Goal: Task Accomplishment & Management: Use online tool/utility

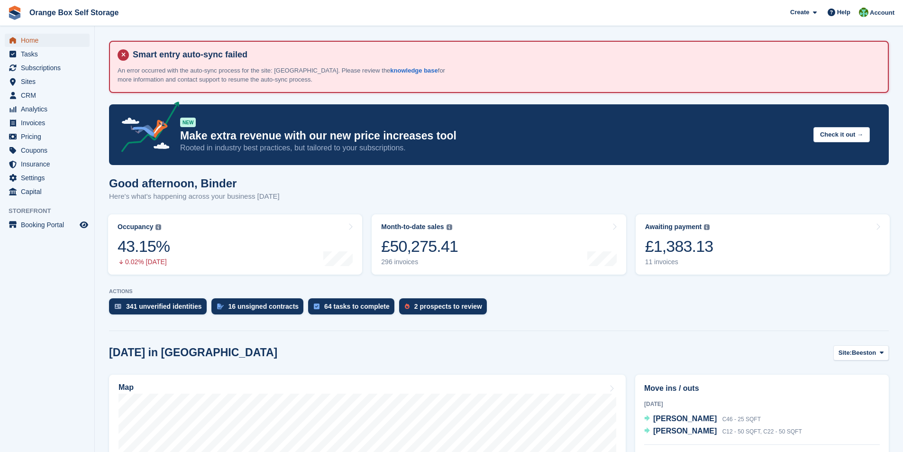
click at [32, 42] on span "Home" at bounding box center [49, 40] width 57 height 13
click at [33, 44] on span "Home" at bounding box center [49, 40] width 57 height 13
click at [41, 126] on span "Invoices" at bounding box center [49, 122] width 57 height 13
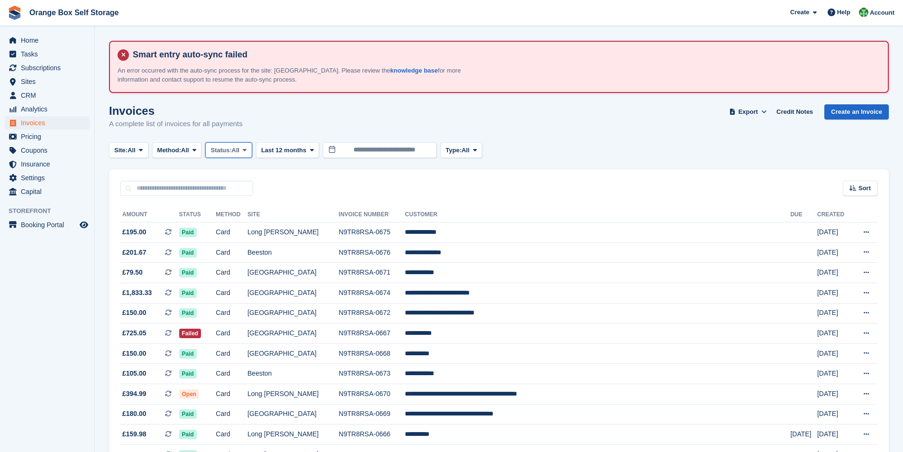
click at [240, 151] on span "All" at bounding box center [236, 150] width 8 height 9
click at [299, 149] on span "Last 12 months" at bounding box center [283, 150] width 45 height 9
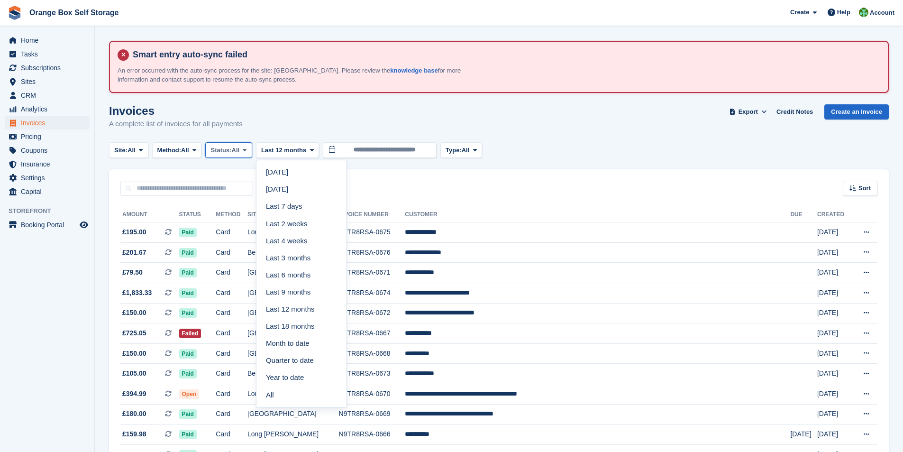
click at [230, 153] on span "Status:" at bounding box center [221, 150] width 21 height 9
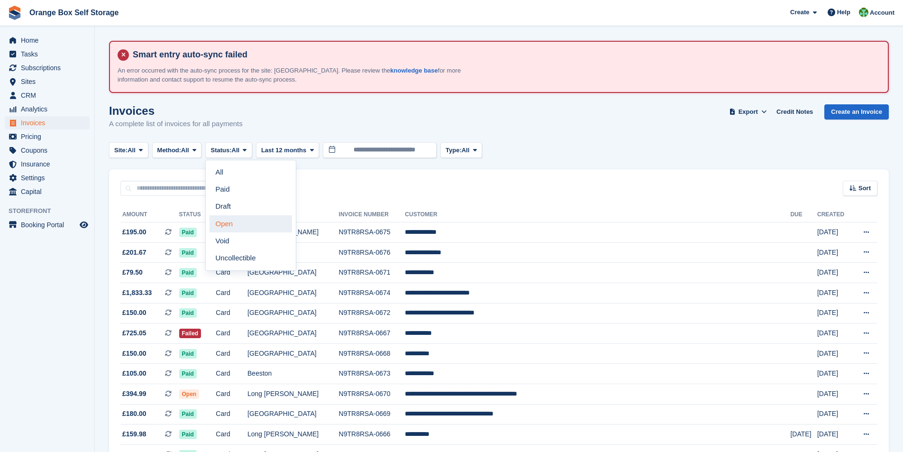
click at [240, 226] on link "Open" at bounding box center [251, 223] width 83 height 17
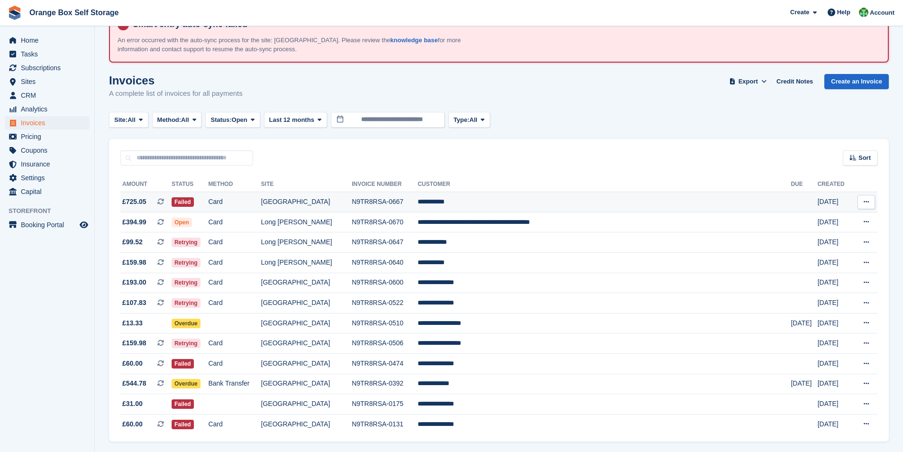
scroll to position [60, 0]
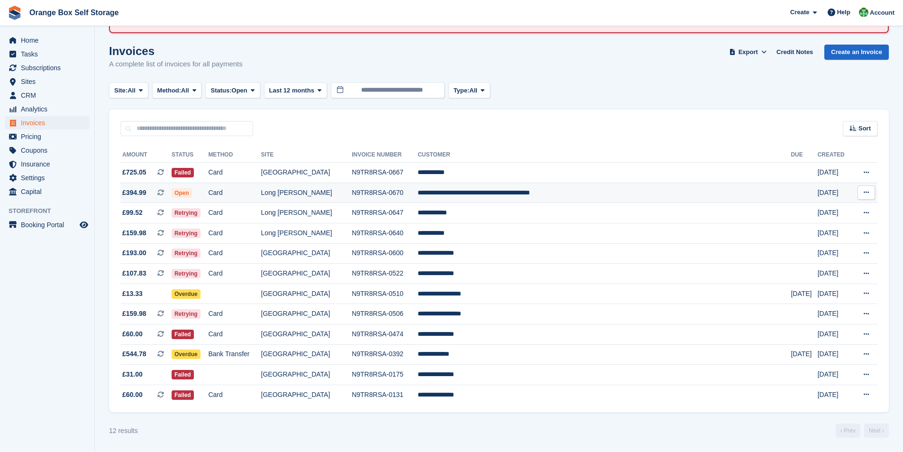
click at [405, 192] on td "N9TR8RSA-0670" at bounding box center [385, 193] width 66 height 20
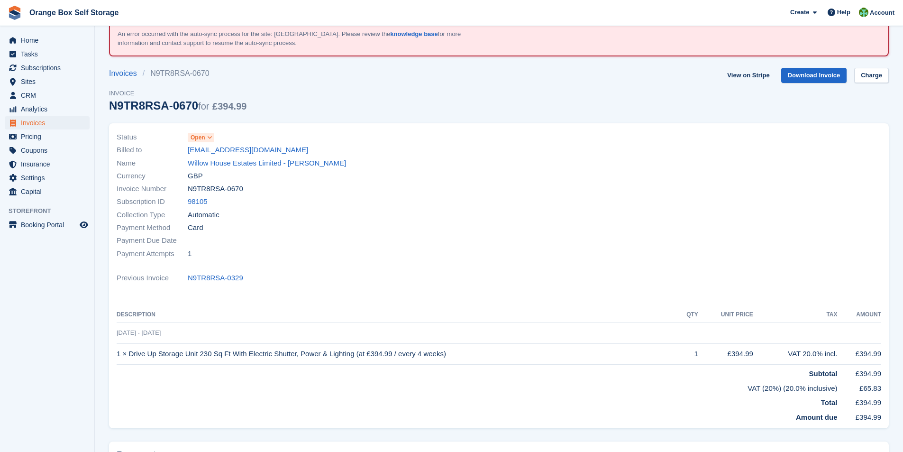
scroll to position [3, 0]
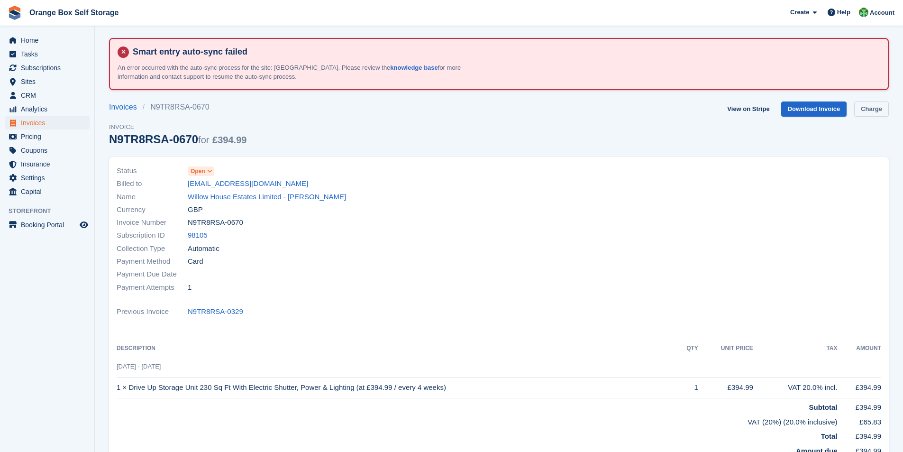
click at [873, 109] on link "Charge" at bounding box center [871, 109] width 35 height 16
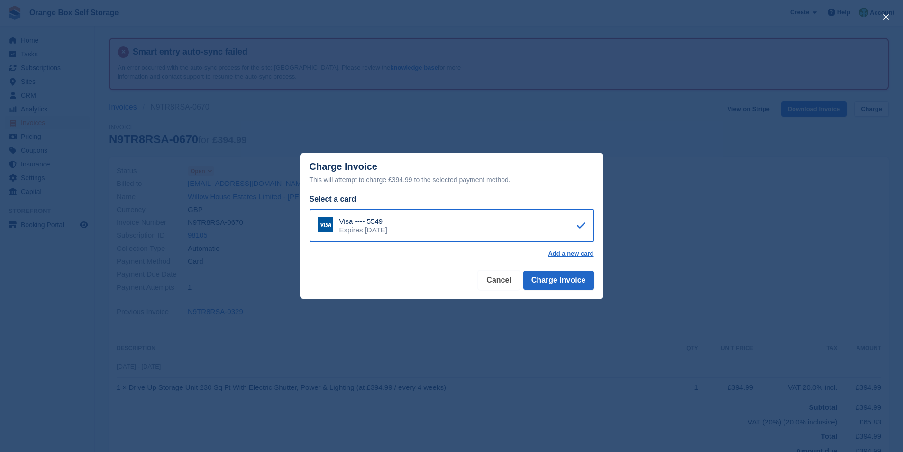
click at [505, 281] on button "Cancel" at bounding box center [498, 280] width 41 height 19
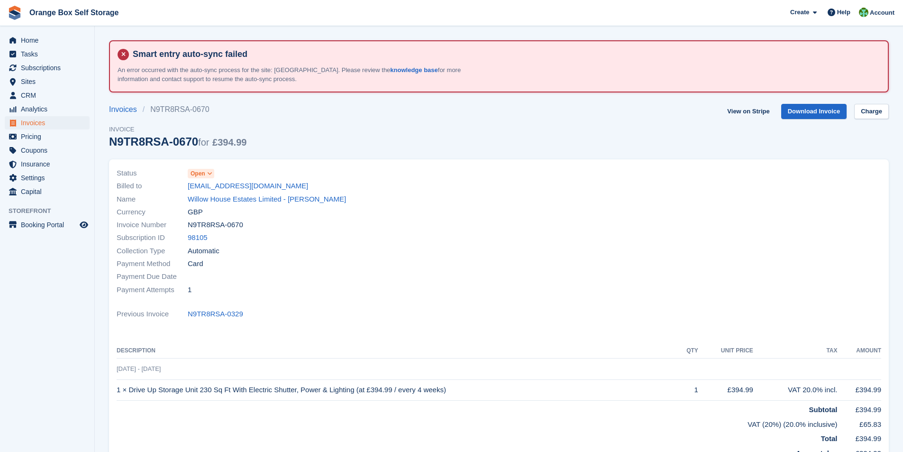
scroll to position [0, 0]
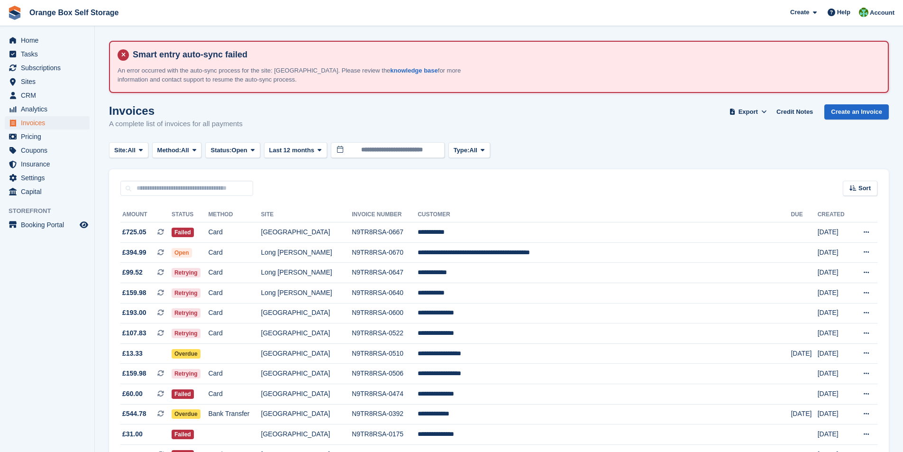
scroll to position [60, 0]
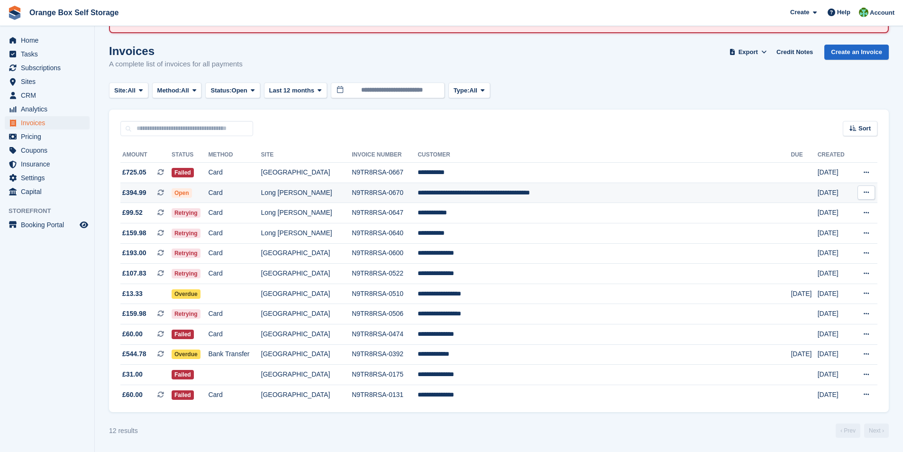
click at [418, 190] on td "N9TR8RSA-0670" at bounding box center [385, 193] width 66 height 20
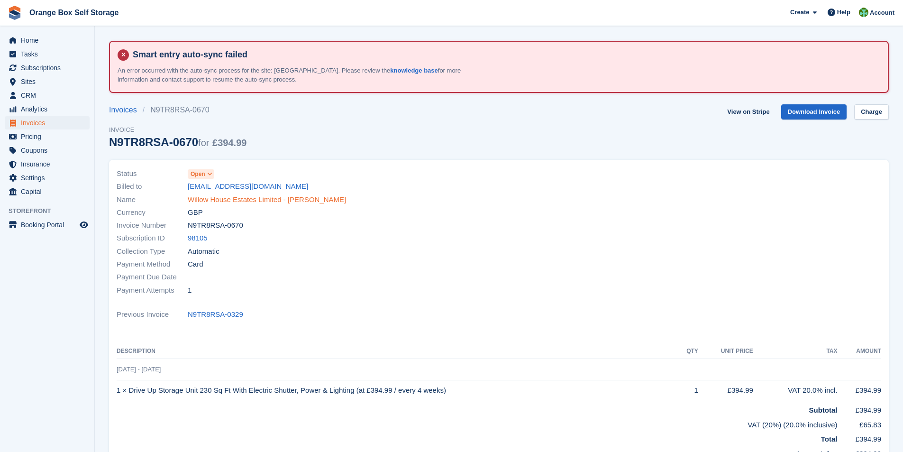
click at [221, 202] on link "Willow House Estates Limited - [PERSON_NAME]" at bounding box center [267, 199] width 158 height 11
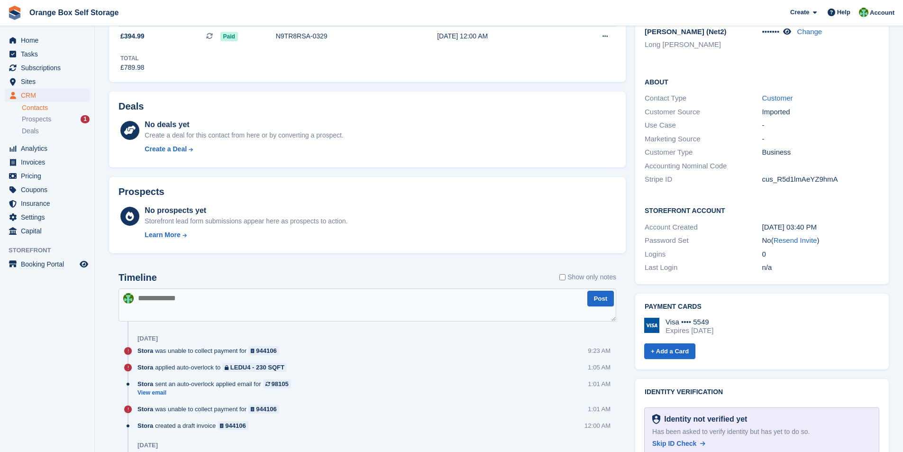
scroll to position [332, 0]
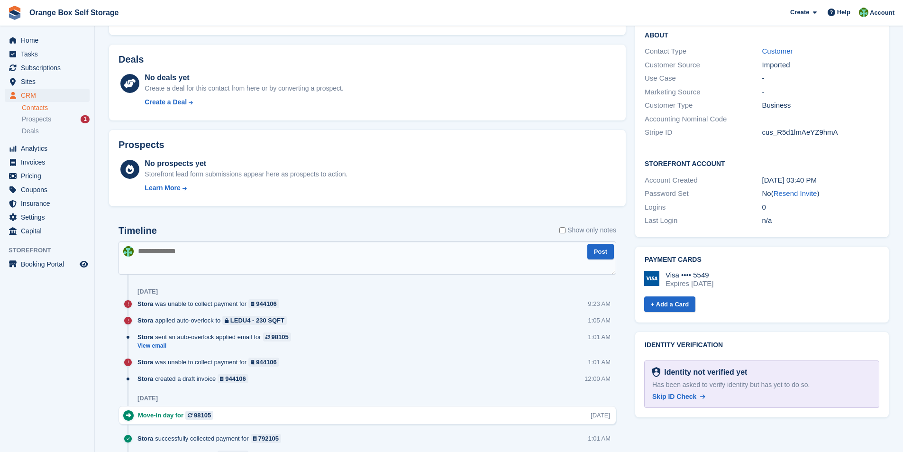
click at [211, 261] on textarea at bounding box center [368, 257] width 498 height 33
type textarea "*"
click at [138, 251] on textarea "**********" at bounding box center [368, 257] width 498 height 33
drag, startPoint x: 266, startPoint y: 247, endPoint x: 134, endPoint y: 252, distance: 131.4
click at [134, 252] on textarea "**********" at bounding box center [368, 257] width 498 height 33
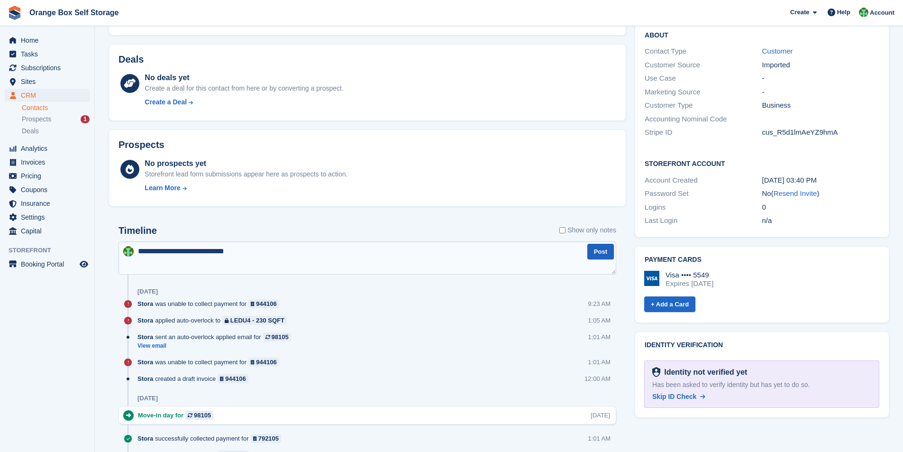
type textarea "**********"
click at [595, 256] on button "Post" at bounding box center [601, 252] width 27 height 16
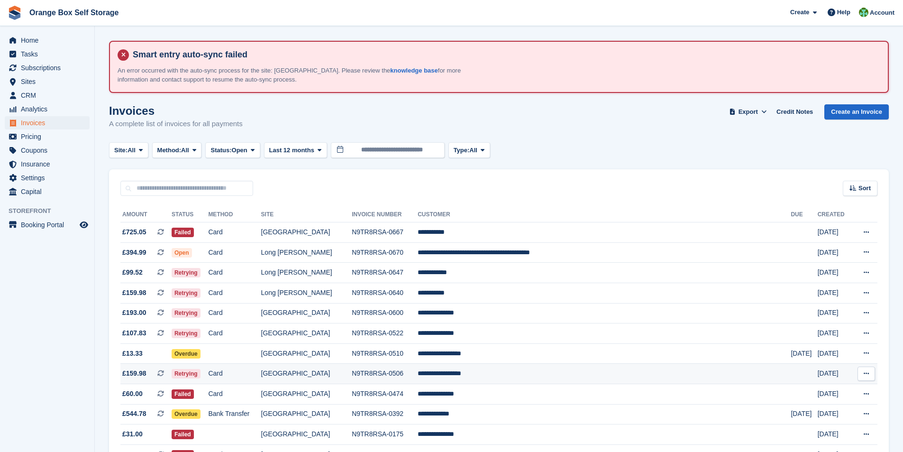
scroll to position [60, 0]
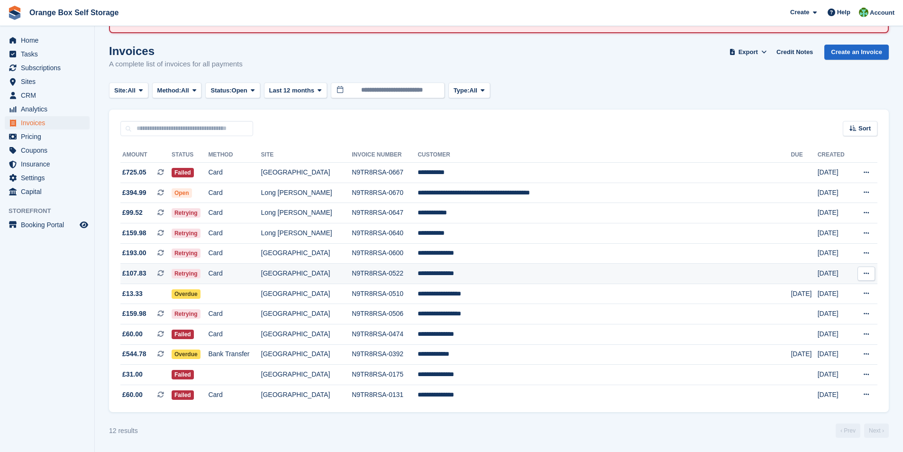
click at [495, 276] on td "**********" at bounding box center [604, 274] width 373 height 20
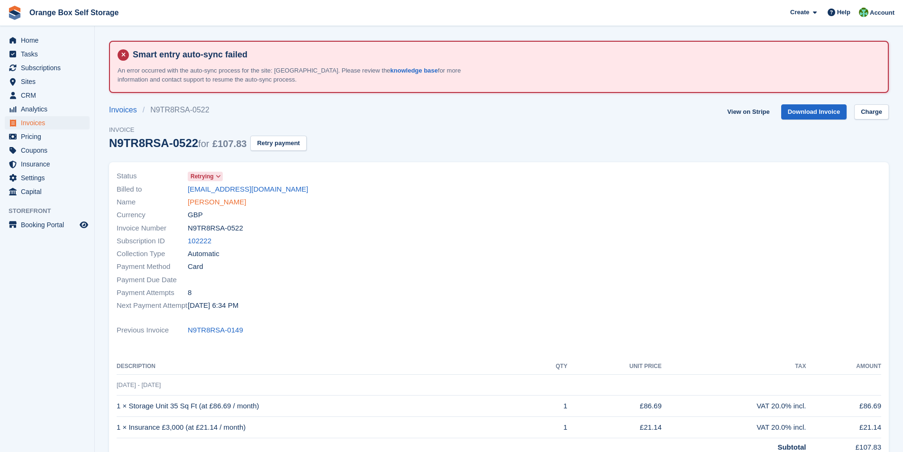
click at [210, 201] on link "[PERSON_NAME]" at bounding box center [217, 202] width 58 height 11
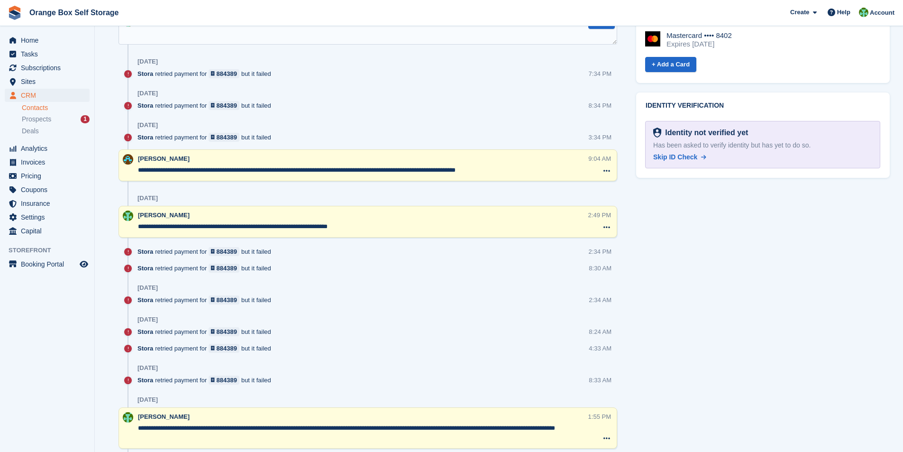
scroll to position [664, 0]
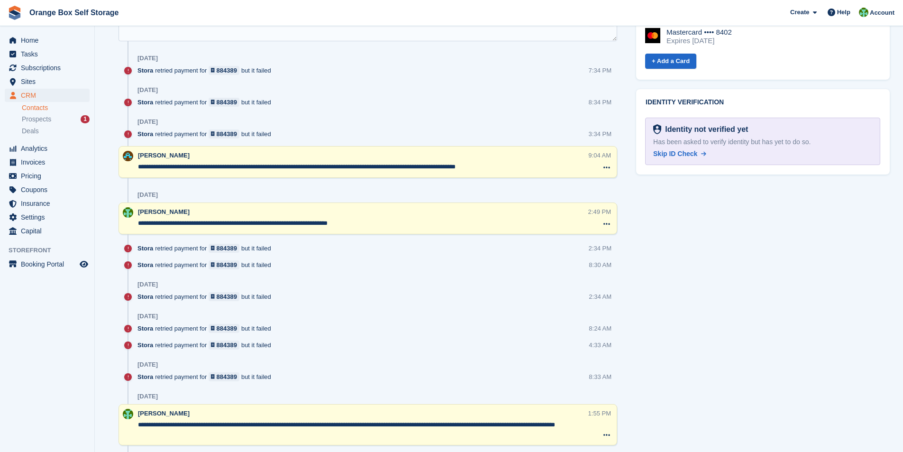
drag, startPoint x: 522, startPoint y: 165, endPoint x: 129, endPoint y: 167, distance: 392.2
click at [129, 167] on div "**********" at bounding box center [368, 162] width 499 height 32
click at [429, 86] on div "26 Sep" at bounding box center [378, 90] width 480 height 15
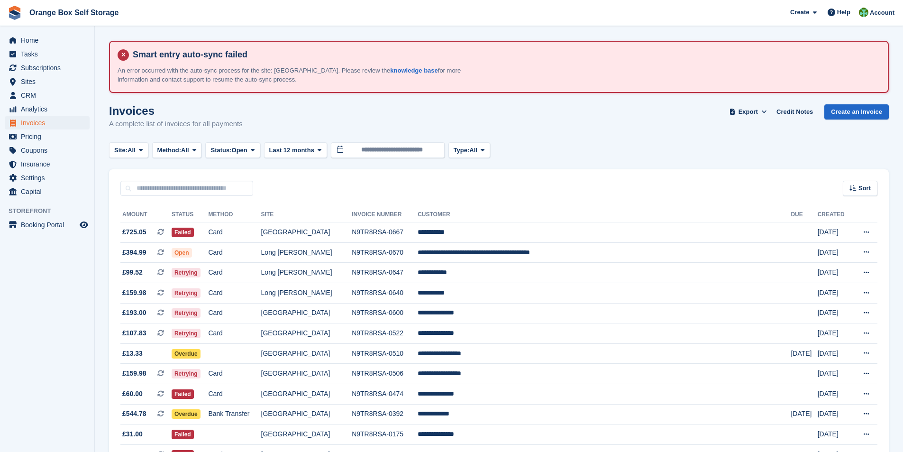
scroll to position [60, 0]
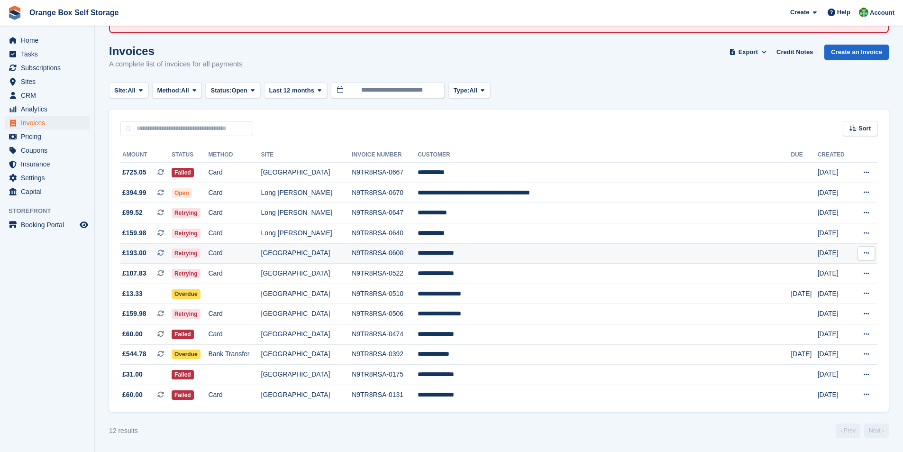
click at [517, 253] on td "**********" at bounding box center [604, 253] width 373 height 20
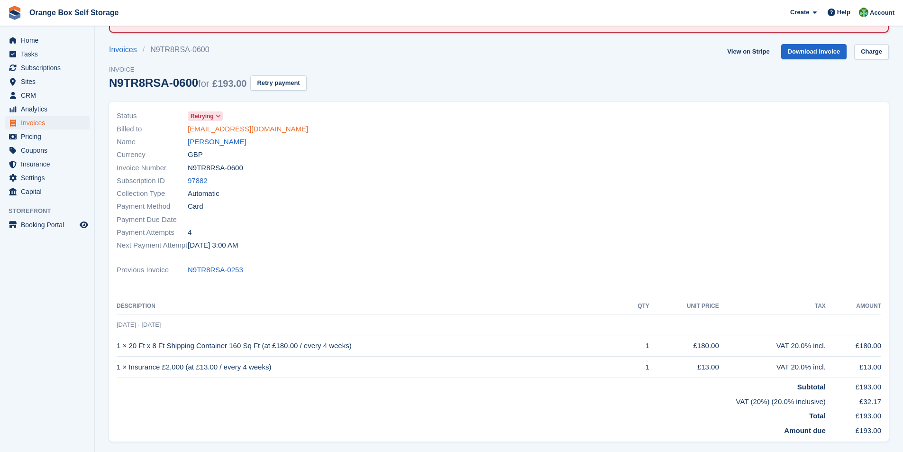
scroll to position [40, 0]
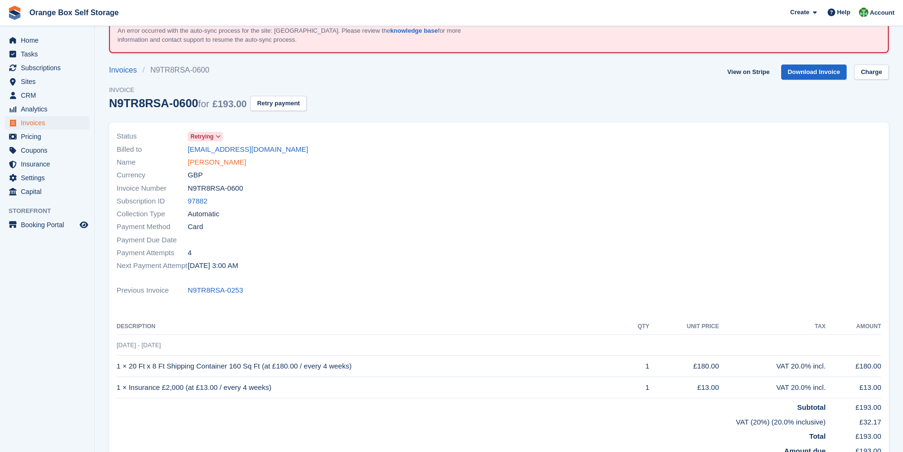
click at [214, 162] on link "Gareth Mcfadden" at bounding box center [217, 162] width 58 height 11
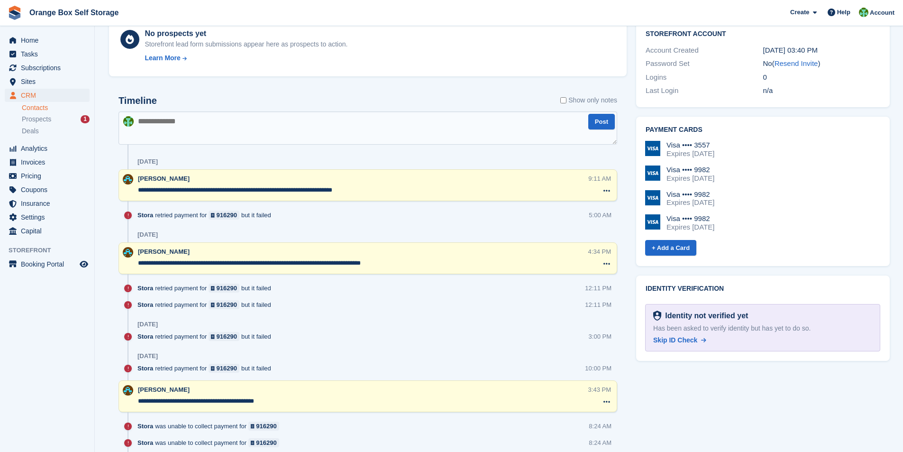
scroll to position [474, 0]
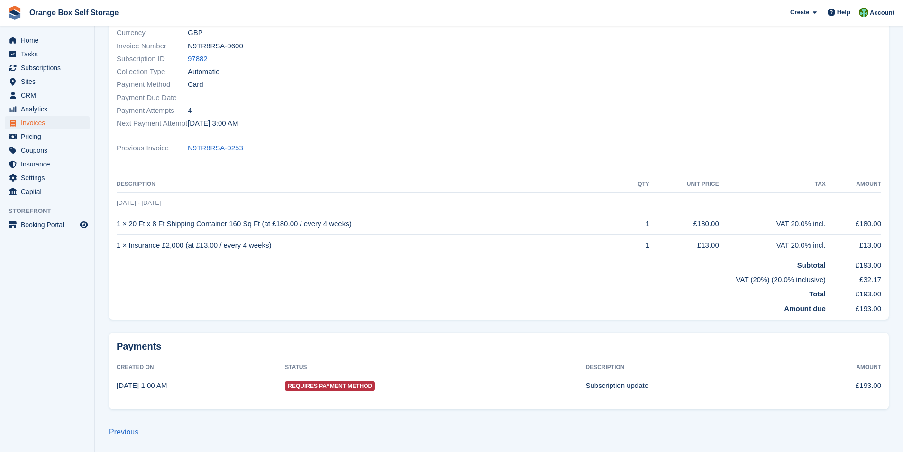
scroll to position [40, 0]
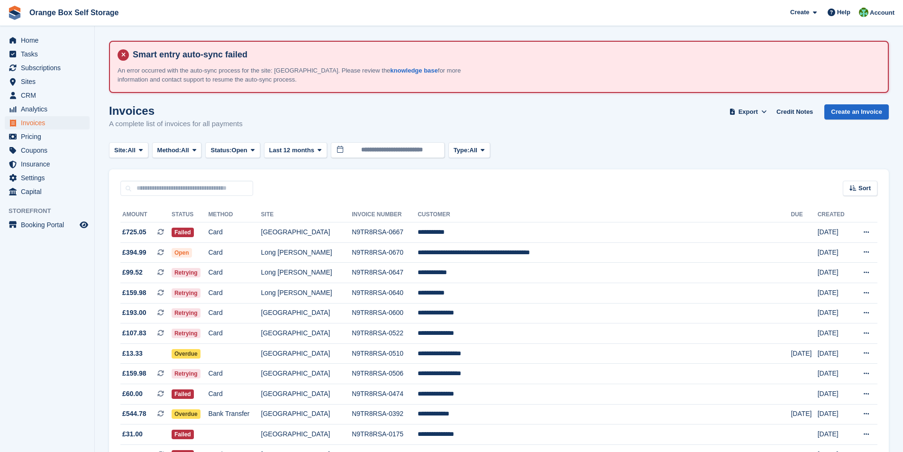
scroll to position [60, 0]
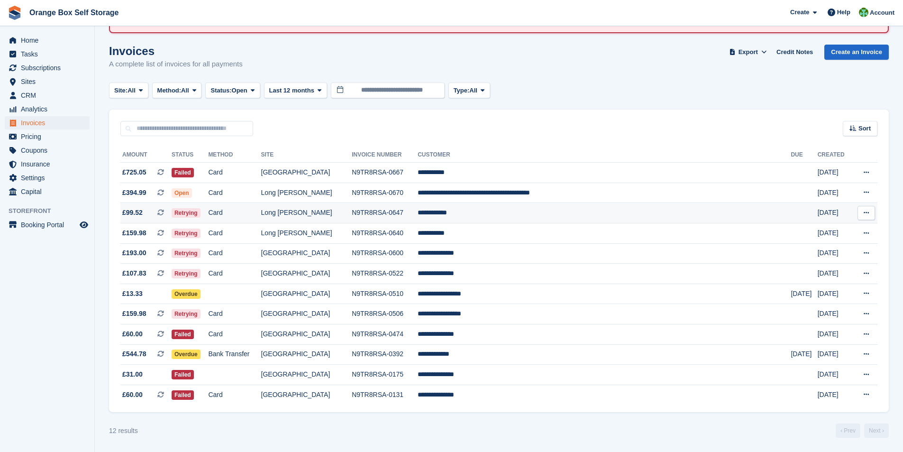
click at [493, 211] on td "**********" at bounding box center [604, 213] width 373 height 20
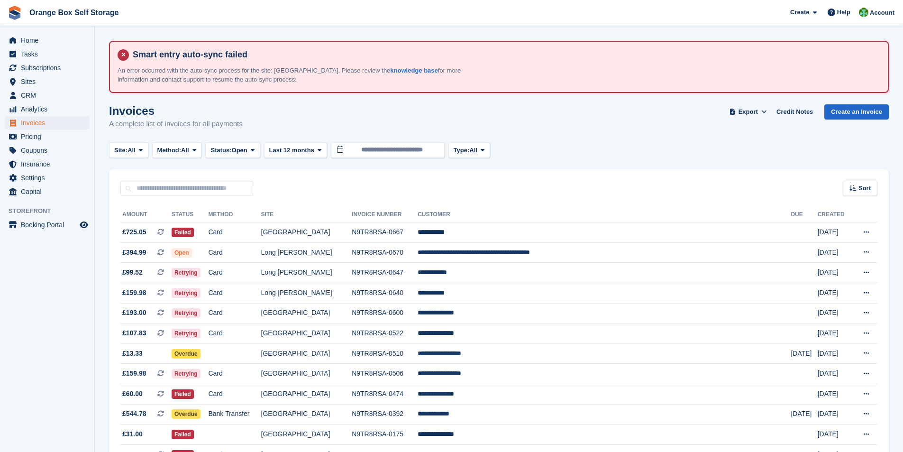
scroll to position [60, 0]
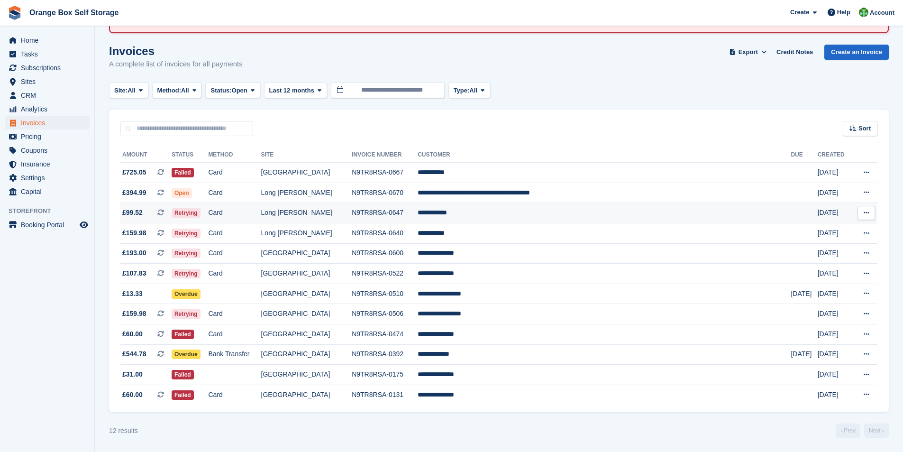
click at [418, 213] on td "N9TR8RSA-0647" at bounding box center [385, 213] width 66 height 20
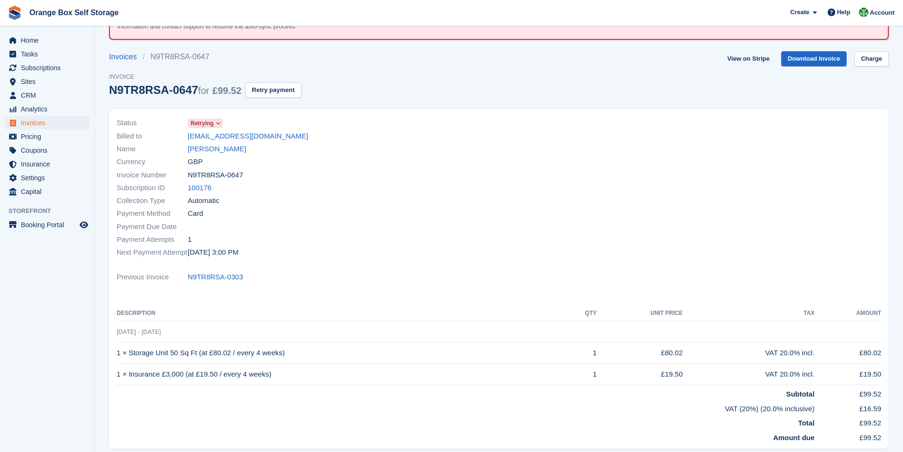
scroll to position [40, 0]
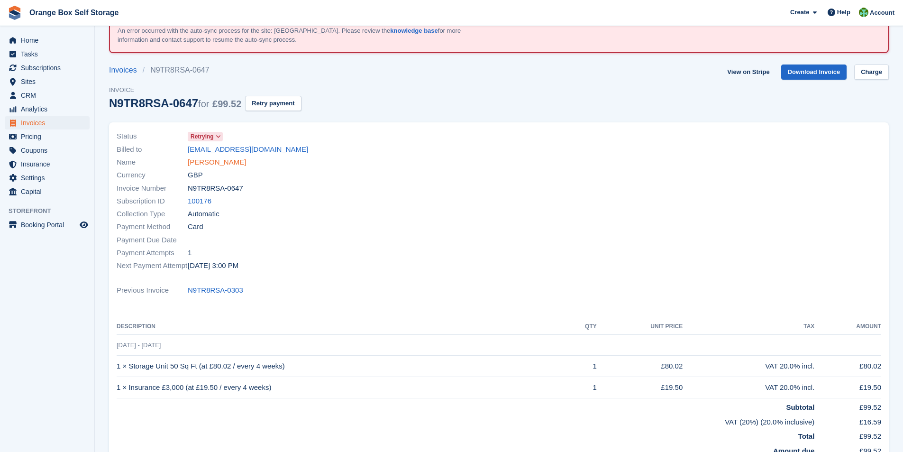
click at [211, 161] on link "Holly Taylor" at bounding box center [217, 162] width 58 height 11
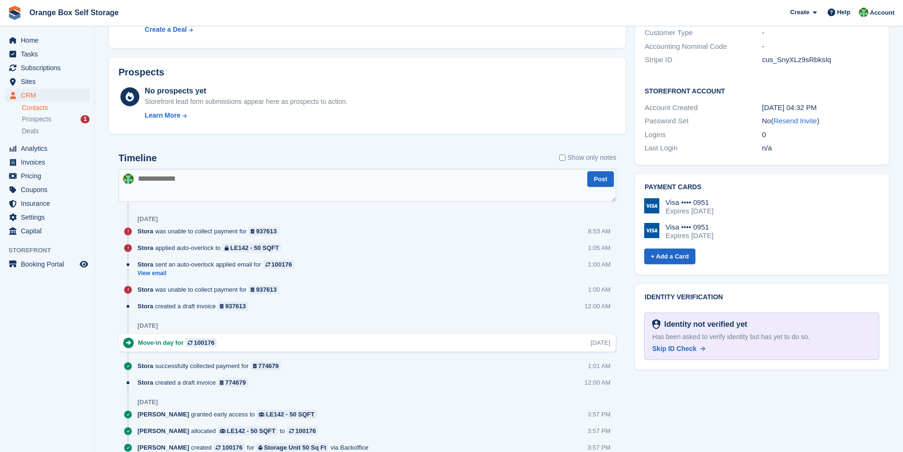
scroll to position [383, 0]
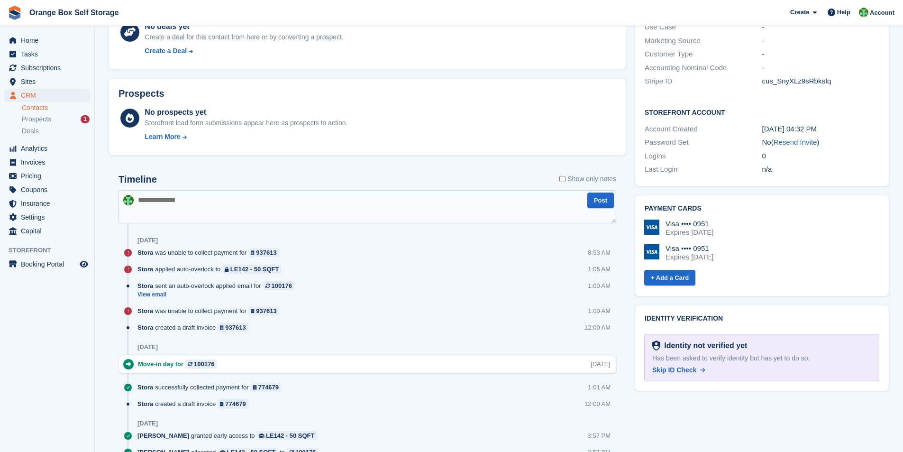
click at [154, 205] on textarea at bounding box center [368, 206] width 498 height 33
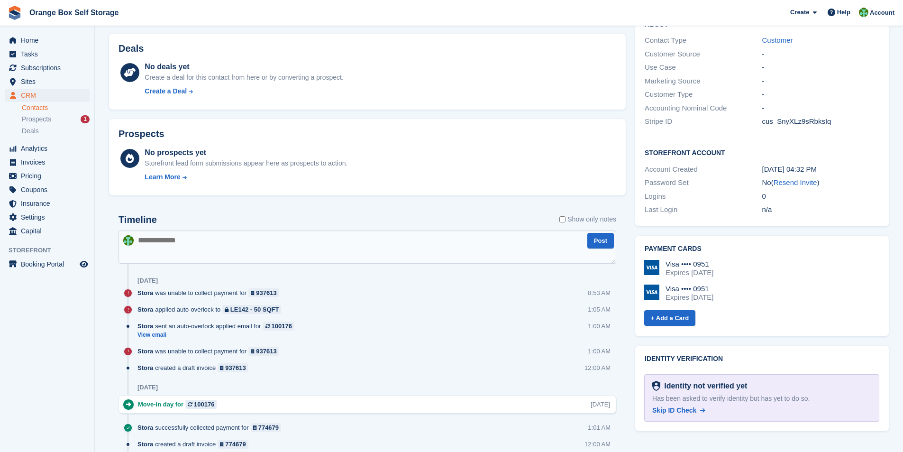
scroll to position [379, 0]
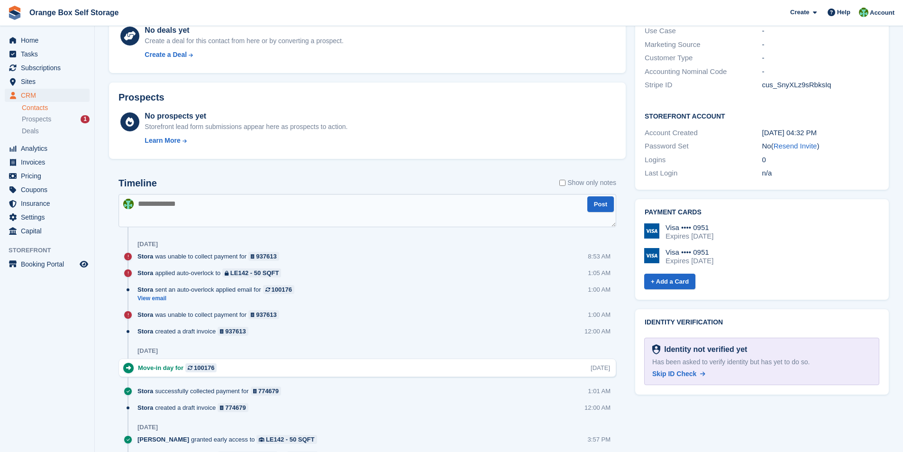
click at [211, 213] on textarea at bounding box center [368, 210] width 498 height 33
click at [255, 202] on textarea "**********" at bounding box center [368, 210] width 498 height 33
click at [449, 204] on textarea "**********" at bounding box center [368, 210] width 498 height 33
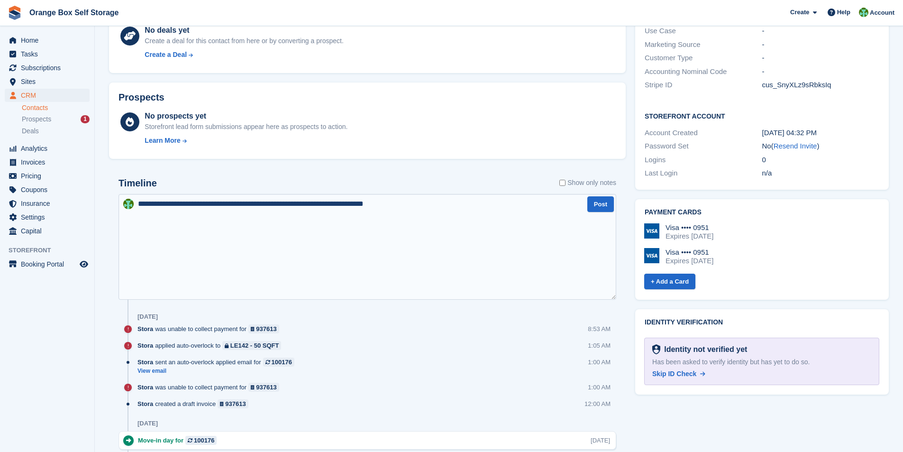
drag, startPoint x: 613, startPoint y: 225, endPoint x: 617, endPoint y: 298, distance: 72.6
click at [617, 298] on div "**********" at bounding box center [367, 389] width 517 height 442
type textarea "**********"
click at [605, 203] on button "Post" at bounding box center [601, 204] width 27 height 16
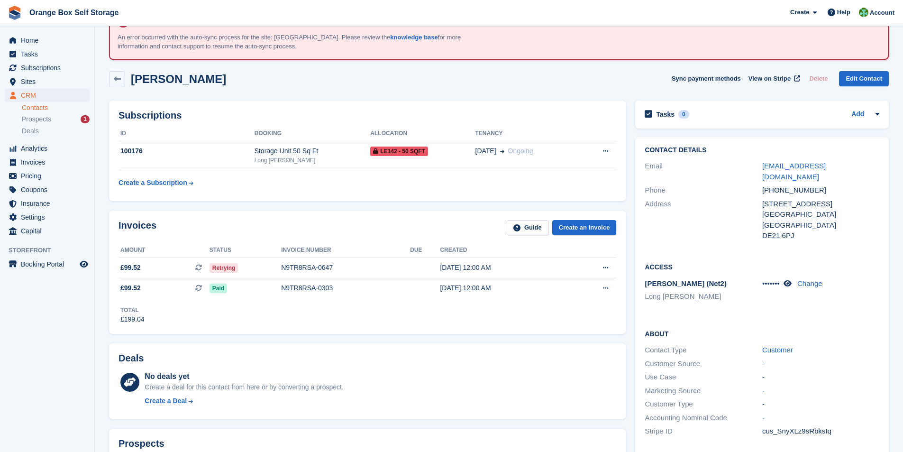
scroll to position [0, 0]
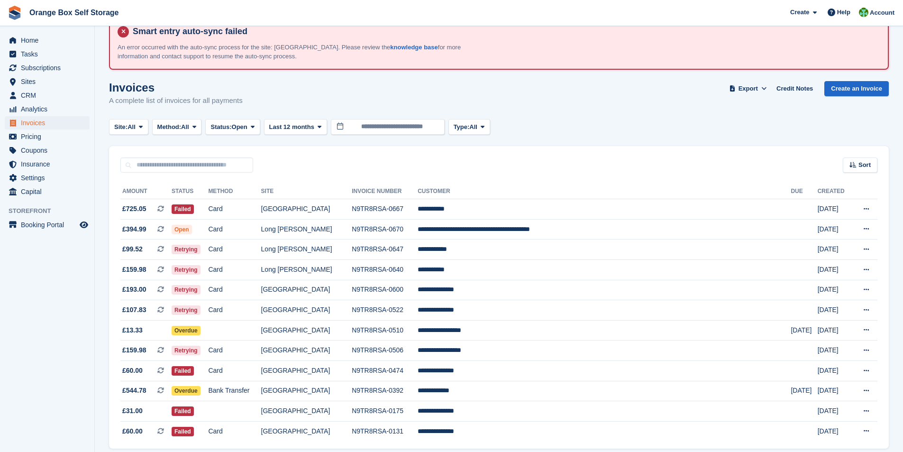
scroll to position [12, 0]
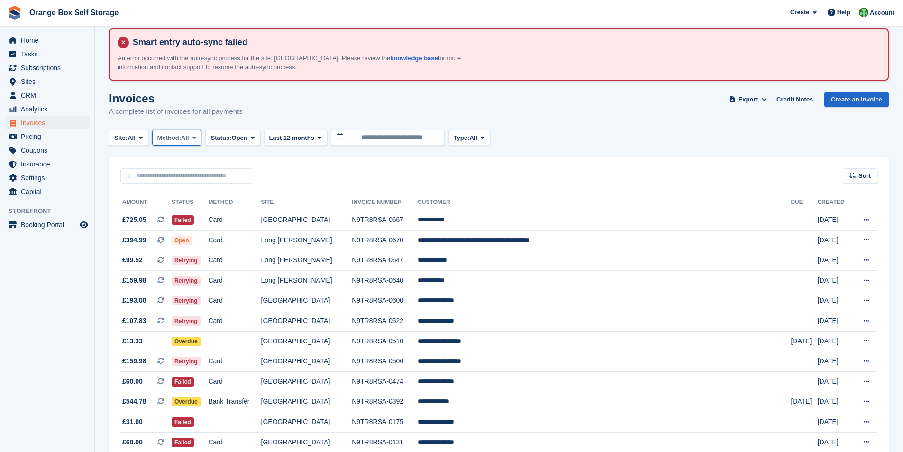
click at [194, 140] on button "Method: All" at bounding box center [177, 138] width 50 height 16
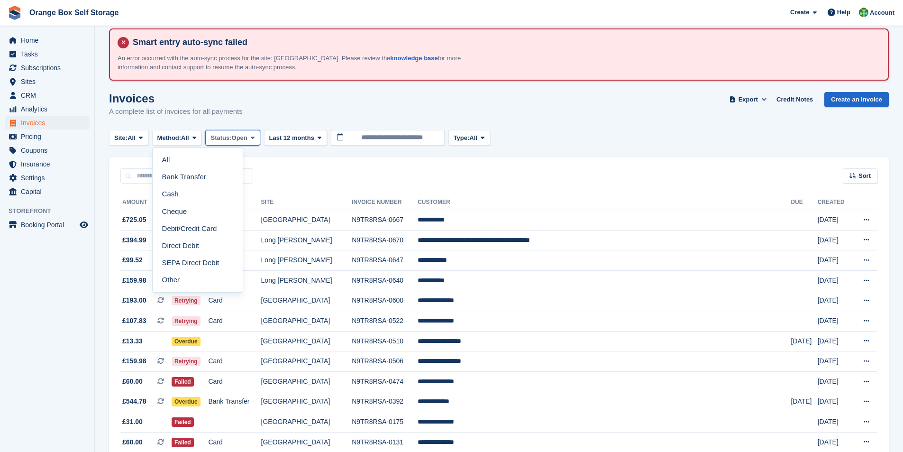
click at [244, 142] on button "Status: Open" at bounding box center [232, 138] width 55 height 16
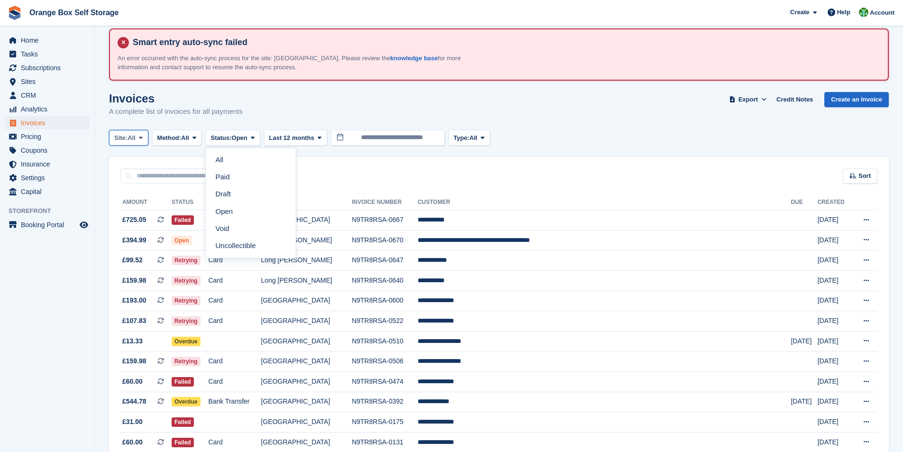
click at [133, 140] on span "All" at bounding box center [132, 137] width 8 height 9
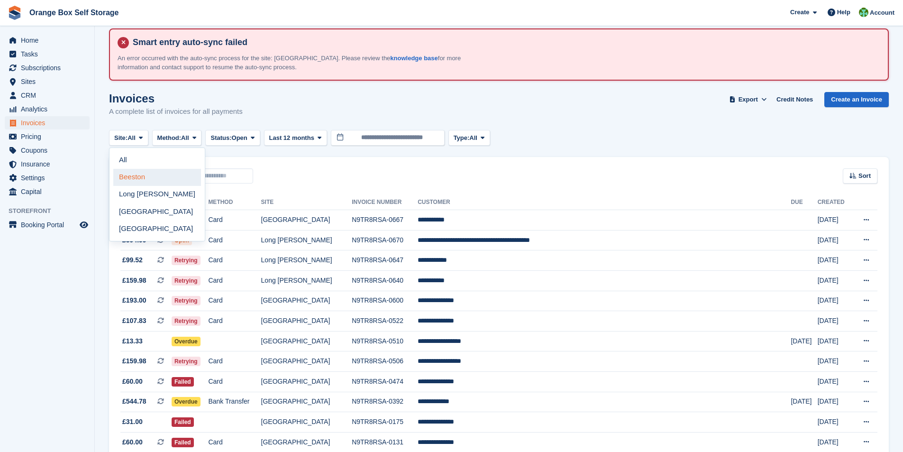
click at [141, 176] on link "Beeston" at bounding box center [157, 177] width 88 height 17
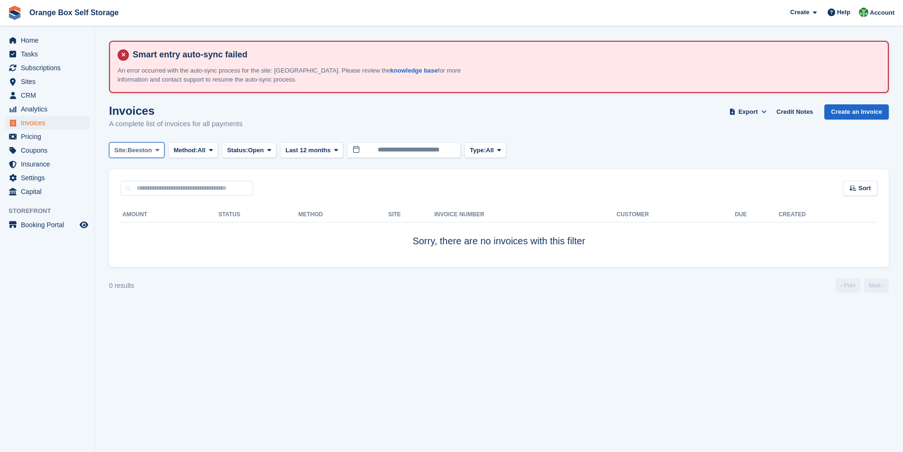
click at [156, 151] on icon at bounding box center [158, 150] width 4 height 6
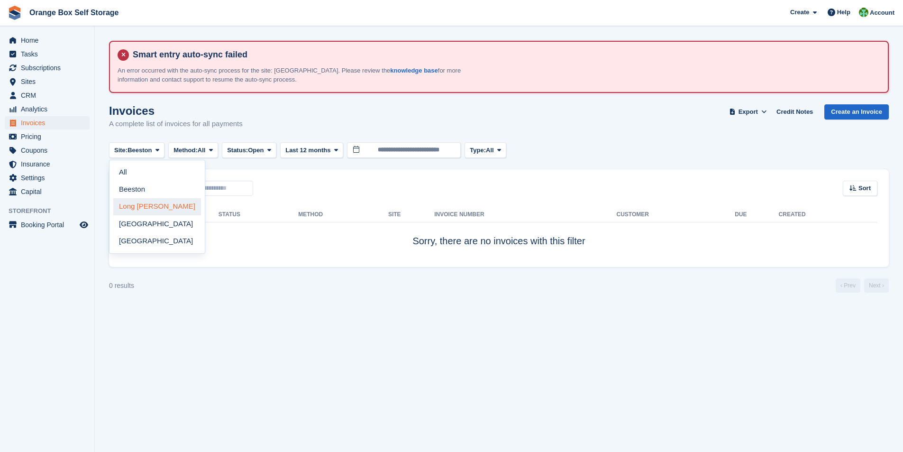
click at [147, 206] on link "Long [PERSON_NAME]" at bounding box center [157, 206] width 88 height 17
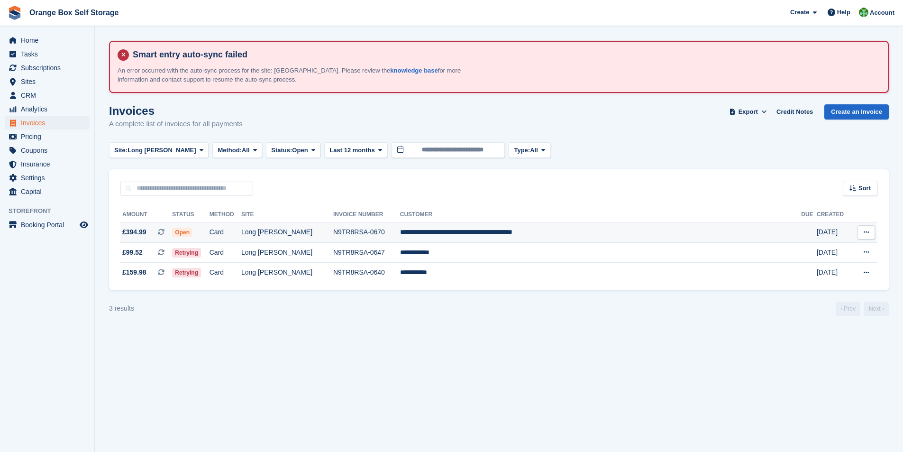
drag, startPoint x: 378, startPoint y: 232, endPoint x: 383, endPoint y: 232, distance: 5.2
click at [378, 232] on td "N9TR8RSA-0670" at bounding box center [366, 232] width 67 height 20
click at [333, 275] on td "Long [PERSON_NAME]" at bounding box center [287, 273] width 92 height 20
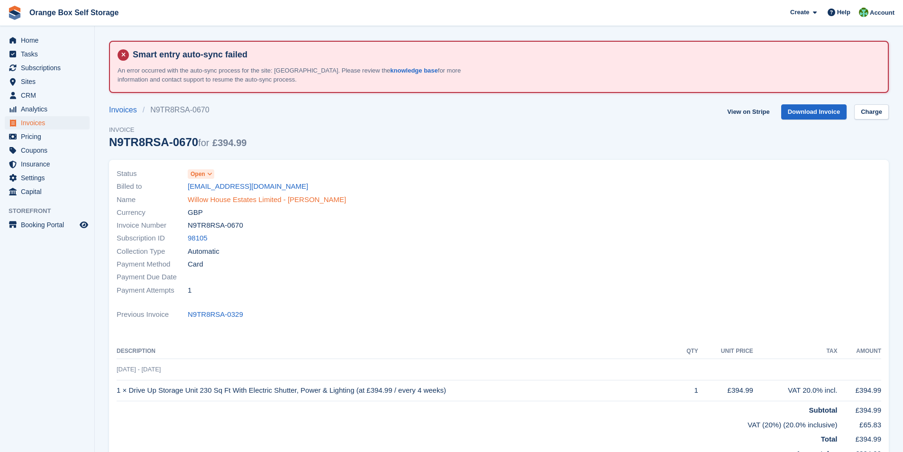
click at [219, 202] on link "Willow House Estates Limited - [PERSON_NAME]" at bounding box center [267, 199] width 158 height 11
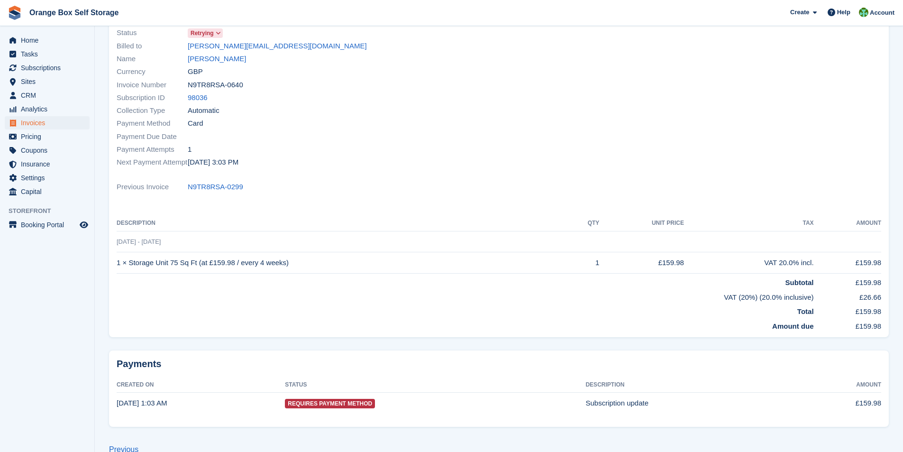
scroll to position [113, 0]
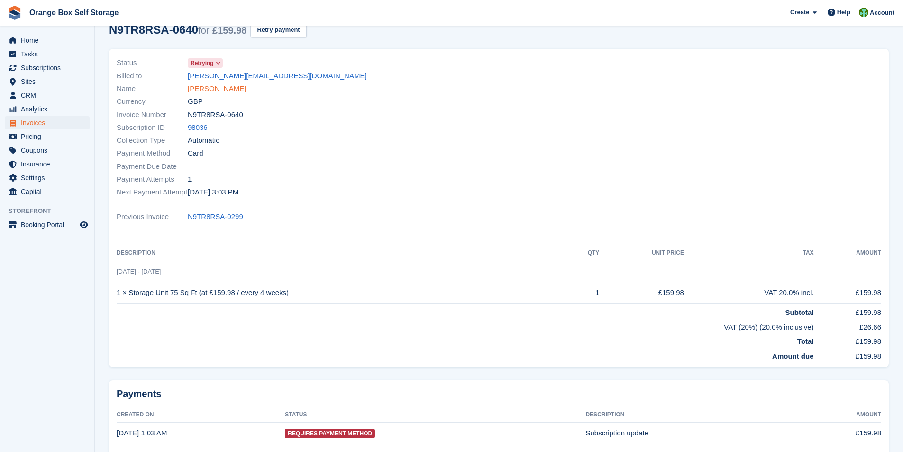
click at [211, 91] on link "SEAN LOVITT" at bounding box center [217, 88] width 58 height 11
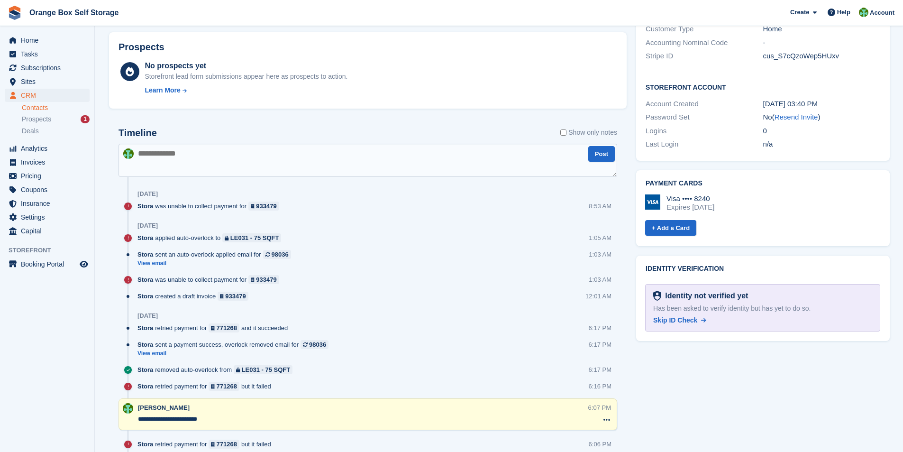
scroll to position [413, 0]
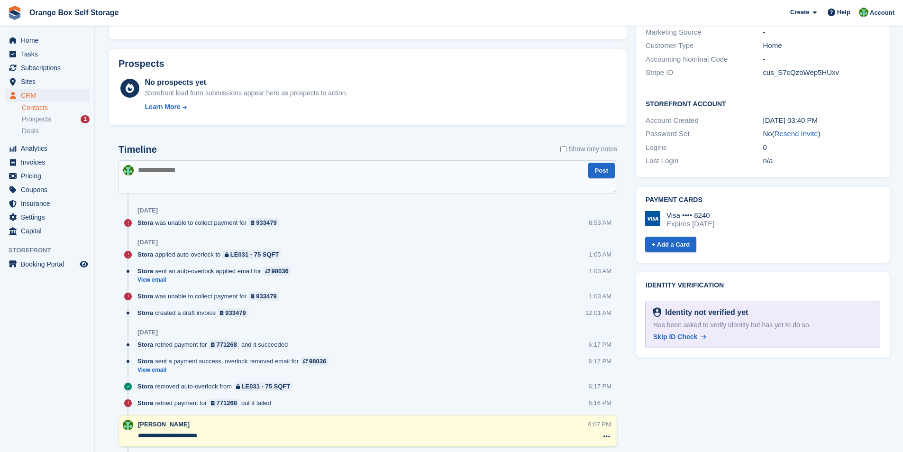
click at [231, 175] on textarea at bounding box center [368, 176] width 499 height 33
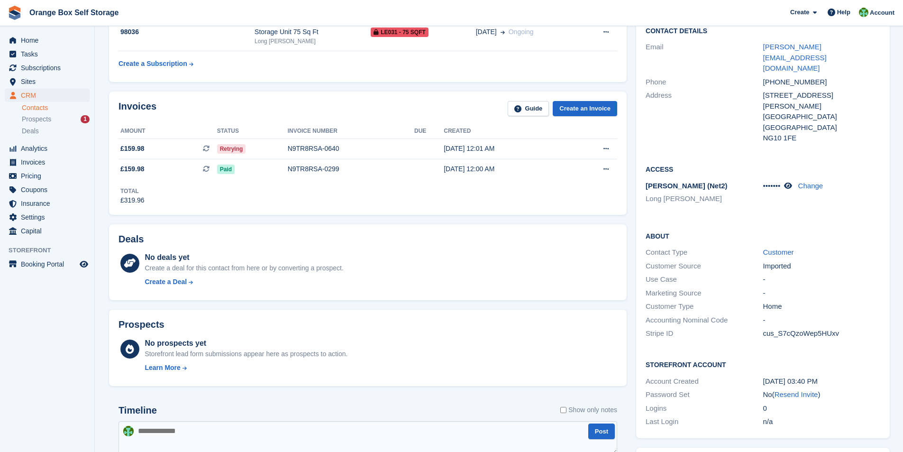
scroll to position [190, 0]
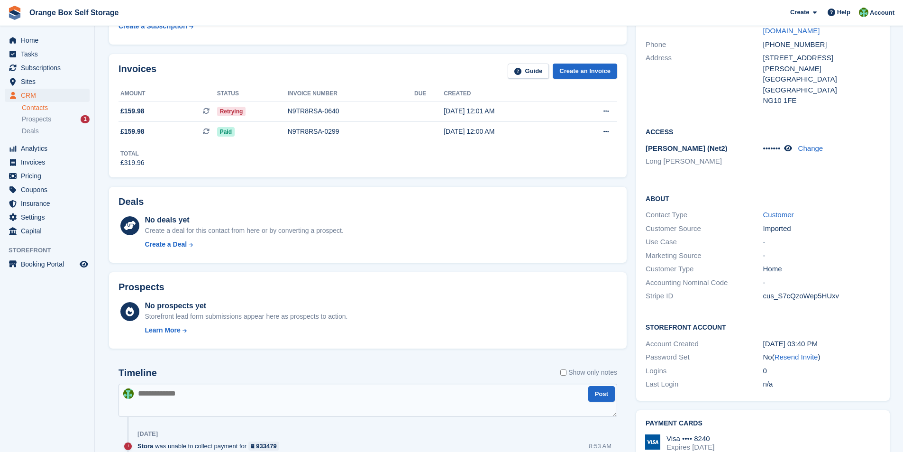
click at [201, 397] on textarea at bounding box center [368, 400] width 499 height 33
type textarea "*"
type textarea "**********"
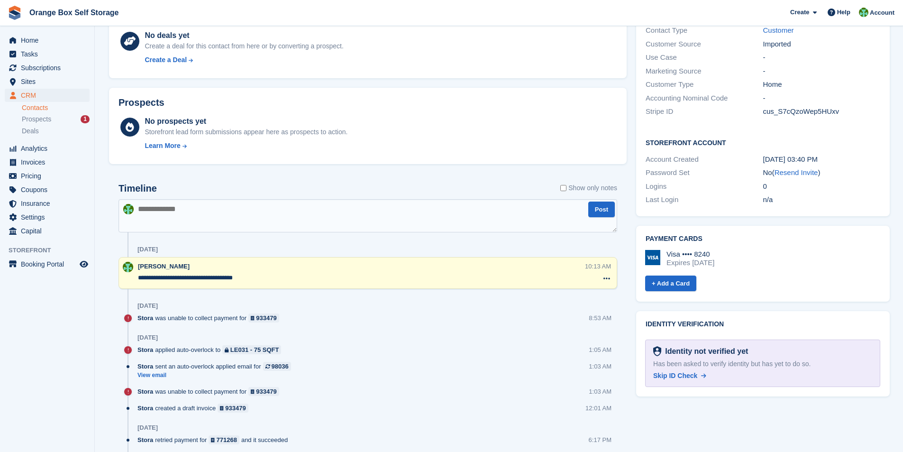
scroll to position [379, 0]
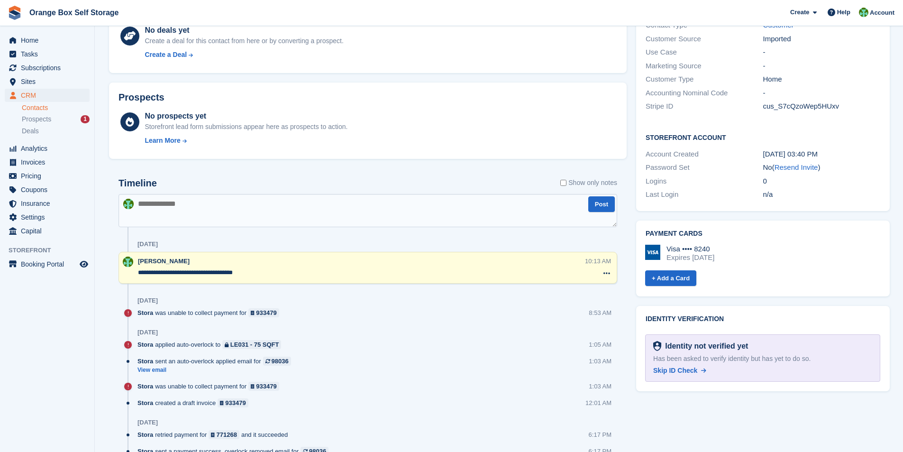
click at [230, 206] on textarea at bounding box center [368, 210] width 499 height 33
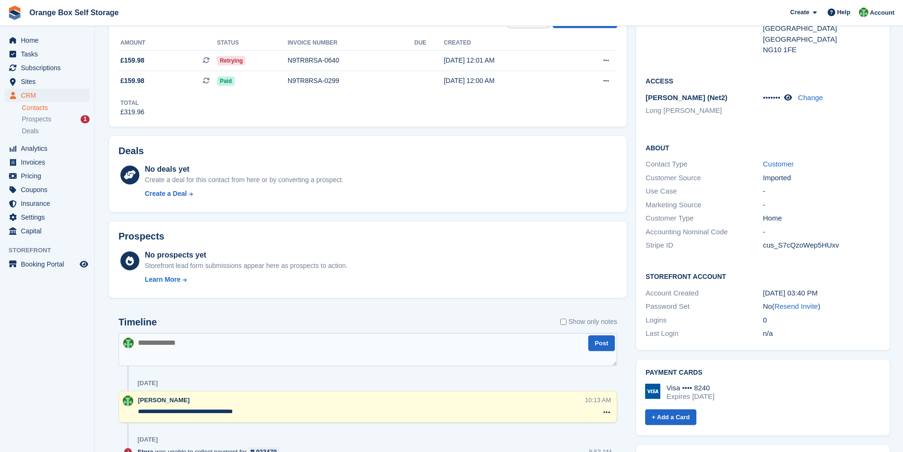
scroll to position [332, 0]
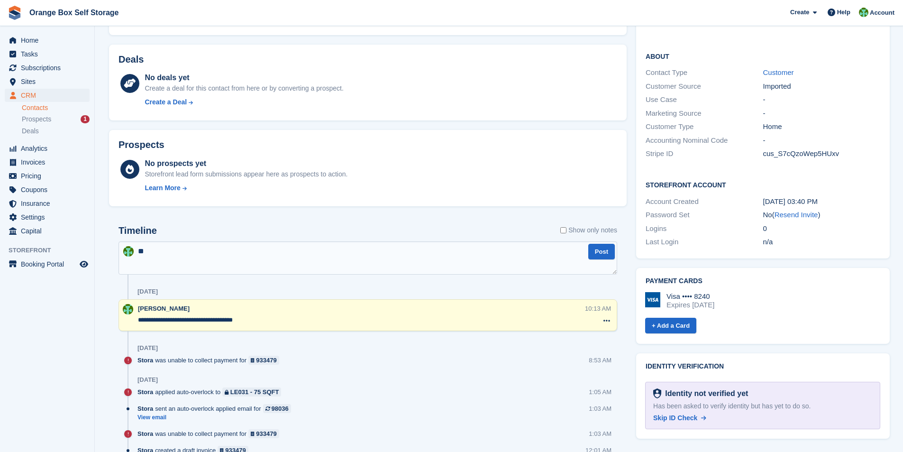
type textarea "*"
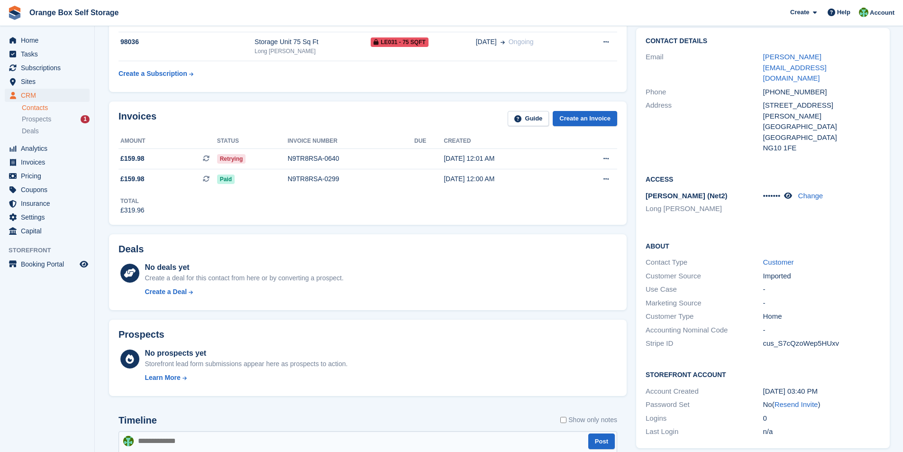
scroll to position [95, 0]
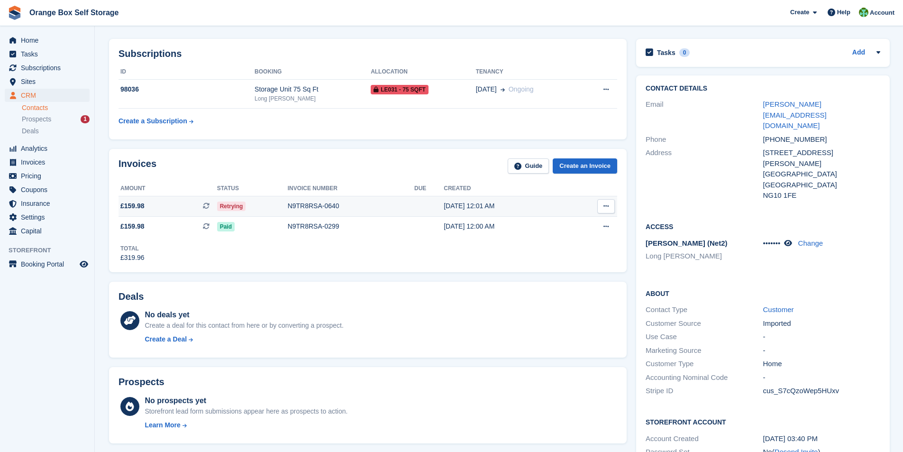
click at [236, 208] on span "Retrying" at bounding box center [231, 206] width 29 height 9
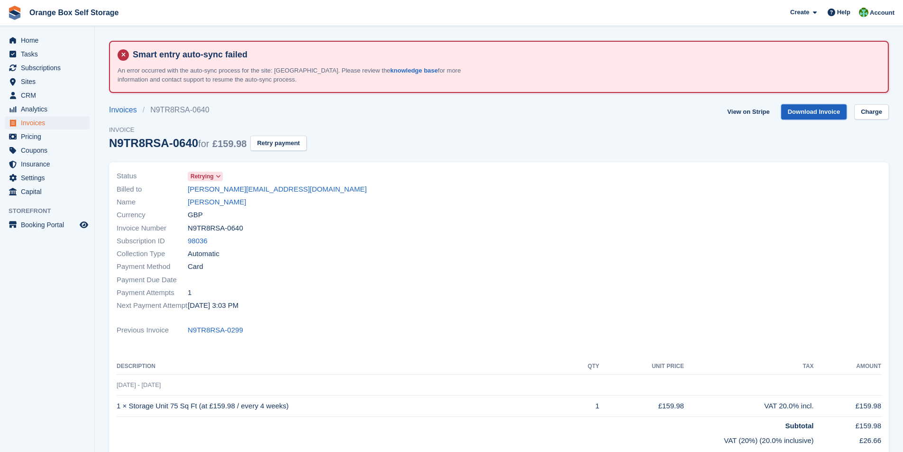
click at [815, 110] on link "Download Invoice" at bounding box center [814, 112] width 66 height 16
drag, startPoint x: 50, startPoint y: 0, endPoint x: 196, endPoint y: 202, distance: 248.5
click at [196, 202] on link "SEAN LOVITT" at bounding box center [217, 202] width 58 height 11
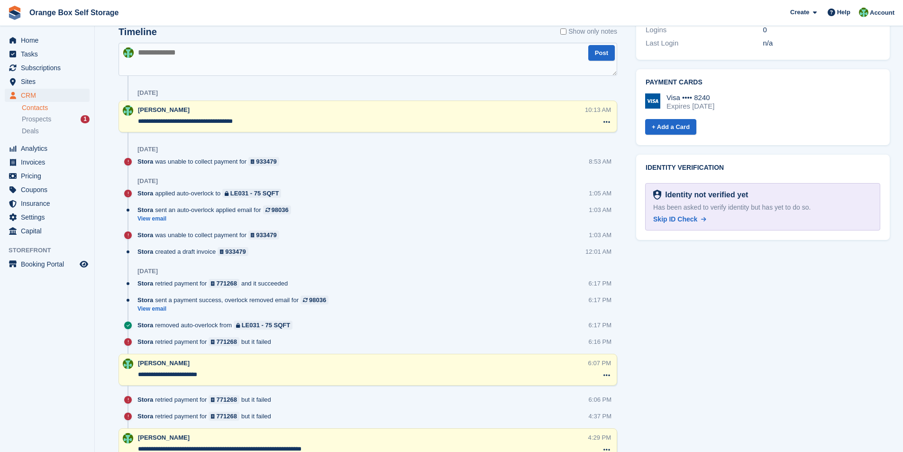
scroll to position [522, 0]
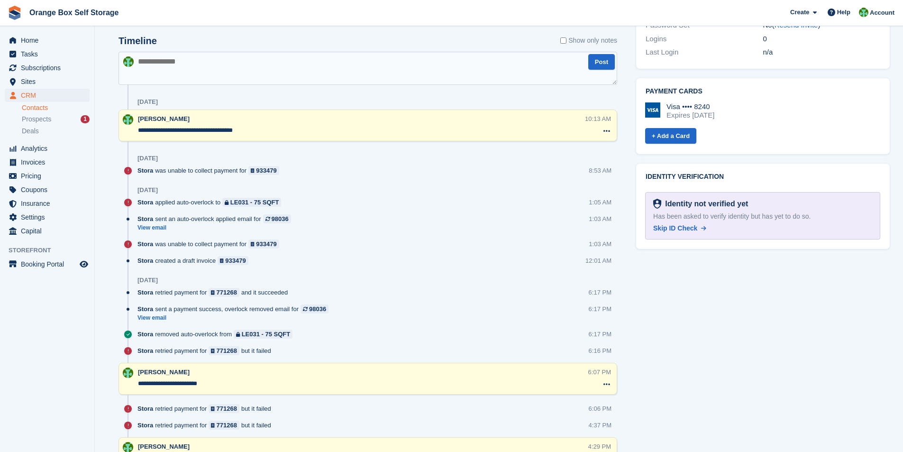
click at [188, 65] on textarea at bounding box center [368, 68] width 499 height 33
type textarea "*"
type textarea "**********"
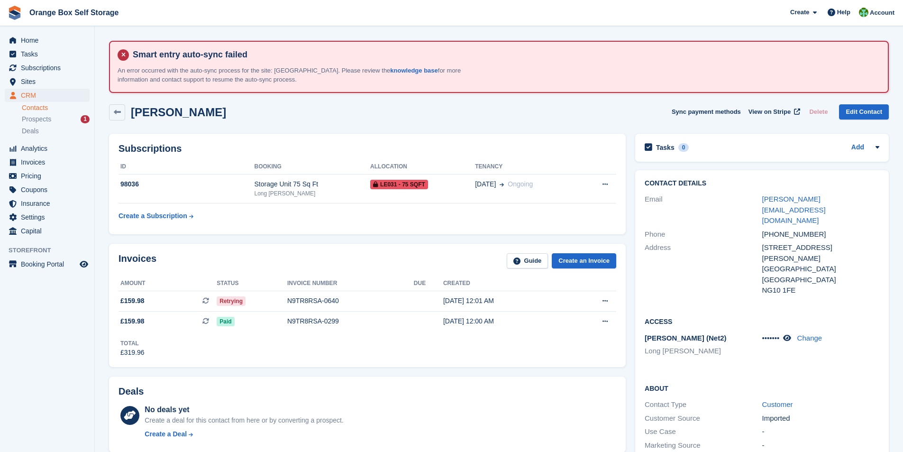
scroll to position [95, 0]
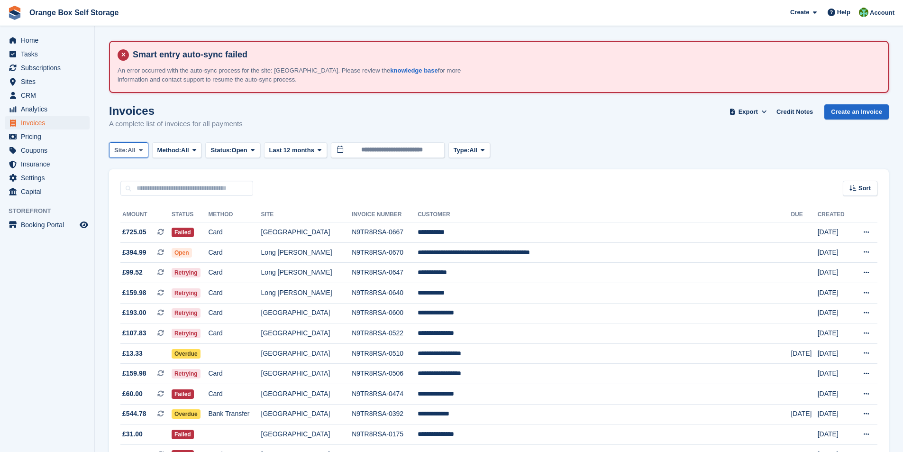
click at [142, 148] on icon at bounding box center [141, 150] width 4 height 6
click at [370, 119] on div "Invoices A complete list of invoices for all payments Export Export Invoices Ex…" at bounding box center [499, 122] width 780 height 37
click at [145, 152] on span at bounding box center [141, 150] width 8 height 8
click at [139, 224] on link "[GEOGRAPHIC_DATA]" at bounding box center [157, 223] width 88 height 17
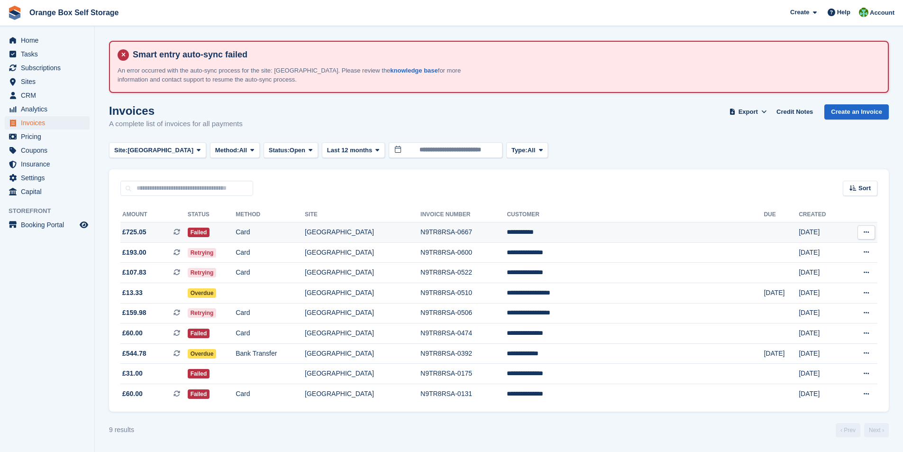
click at [501, 232] on td "N9TR8RSA-0667" at bounding box center [464, 232] width 86 height 20
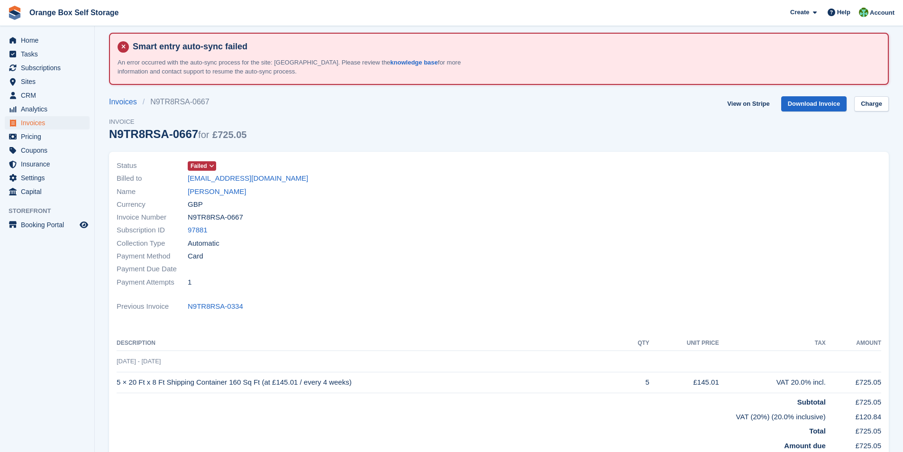
scroll to position [3, 0]
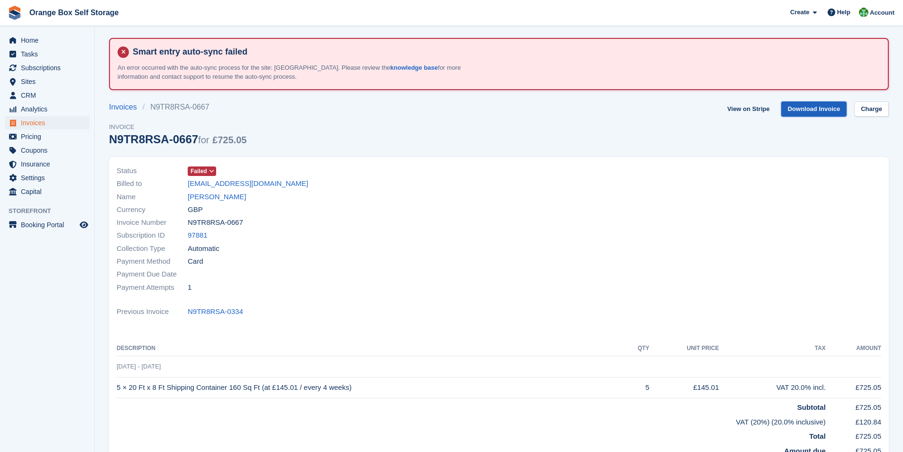
click at [823, 109] on link "Download Invoice" at bounding box center [814, 109] width 66 height 16
click at [202, 199] on link "[PERSON_NAME]" at bounding box center [217, 197] width 58 height 11
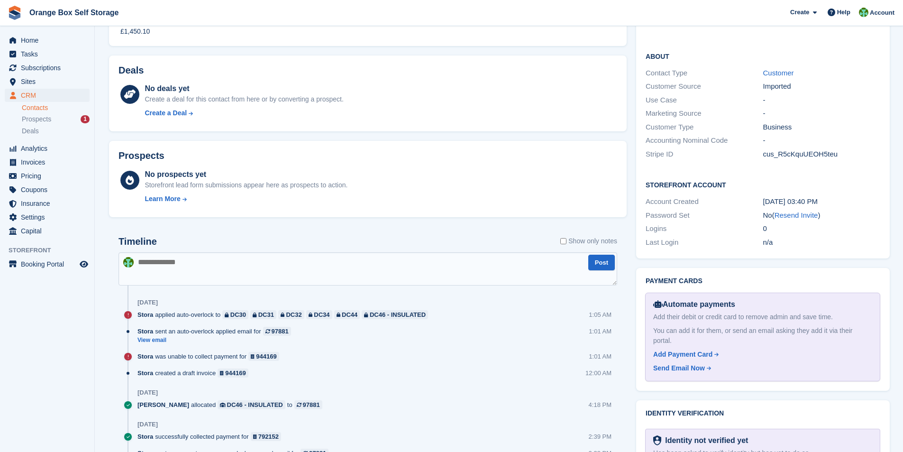
scroll to position [427, 0]
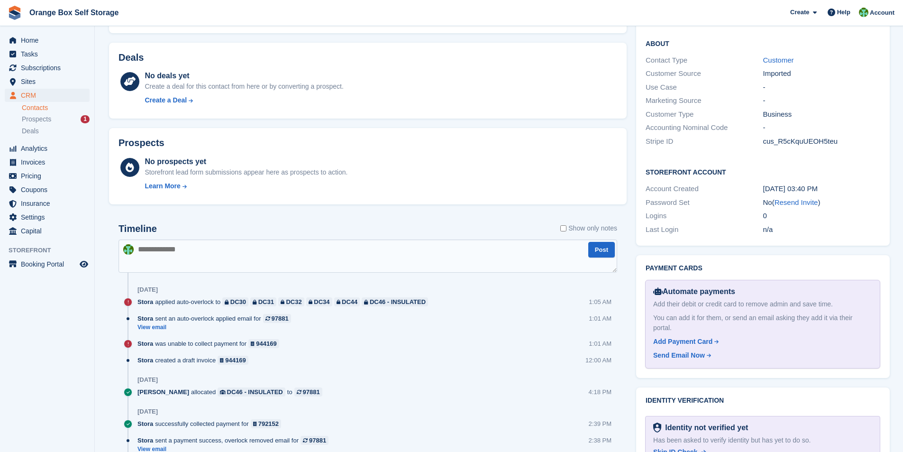
click at [179, 254] on textarea at bounding box center [368, 255] width 499 height 33
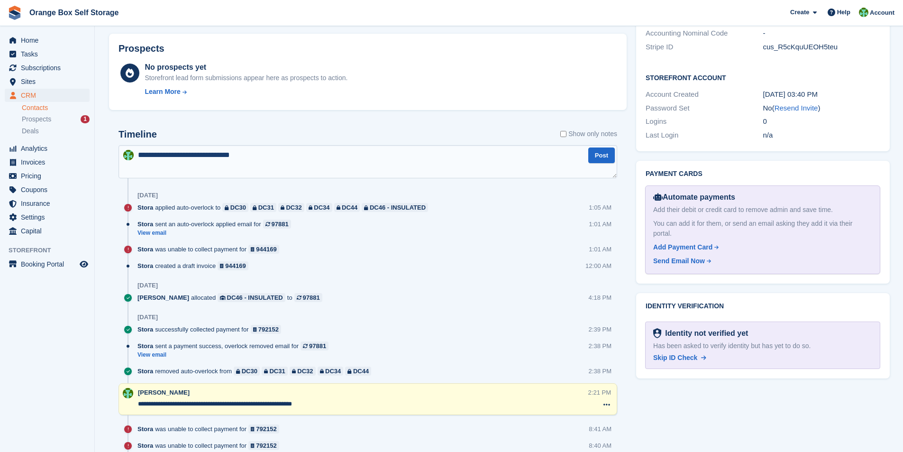
scroll to position [522, 0]
click at [274, 156] on textarea "**********" at bounding box center [368, 161] width 499 height 33
click at [370, 168] on textarea "**********" at bounding box center [368, 161] width 499 height 33
type textarea "**********"
click at [597, 154] on button "Post" at bounding box center [601, 155] width 27 height 16
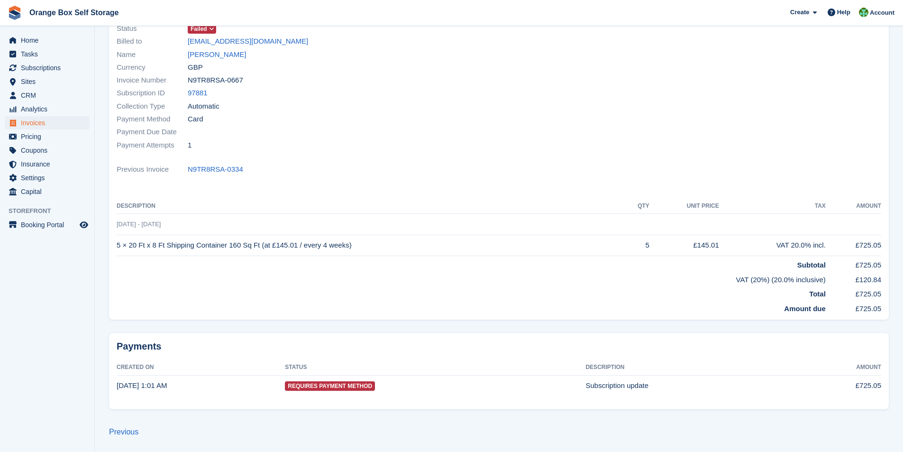
scroll to position [3, 0]
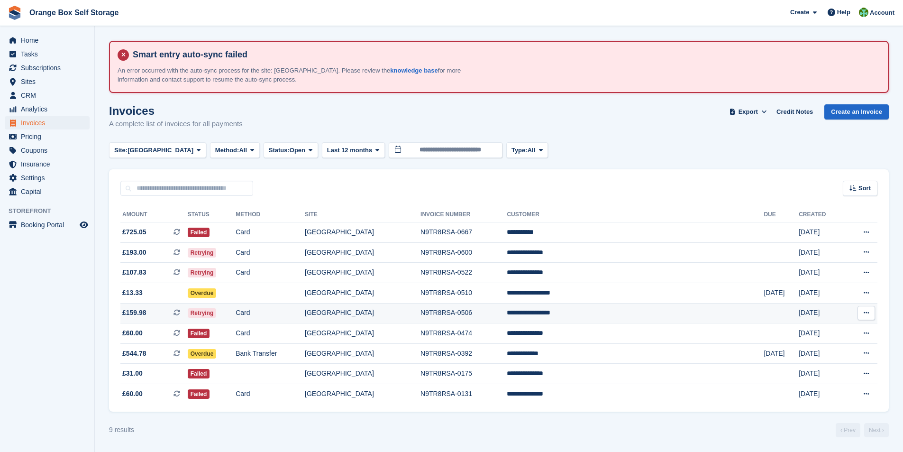
click at [507, 319] on td "N9TR8RSA-0506" at bounding box center [464, 313] width 86 height 20
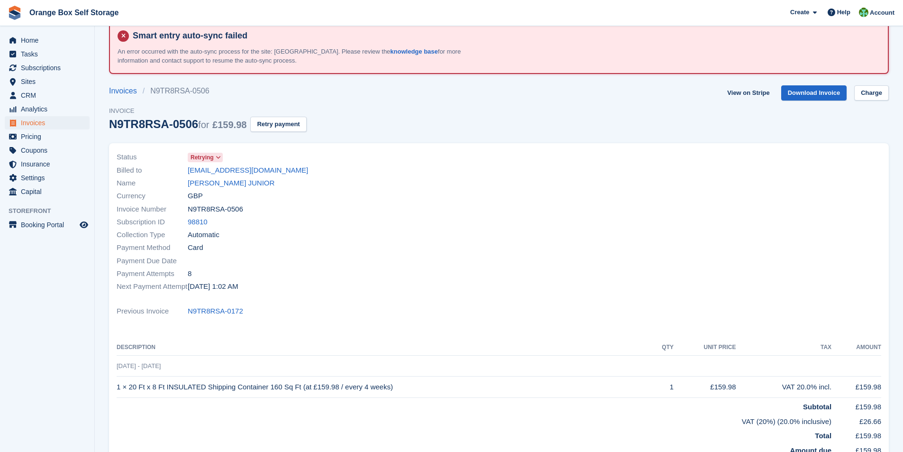
scroll to position [18, 0]
click at [231, 187] on link "[PERSON_NAME] JUNIOR" at bounding box center [231, 183] width 87 height 11
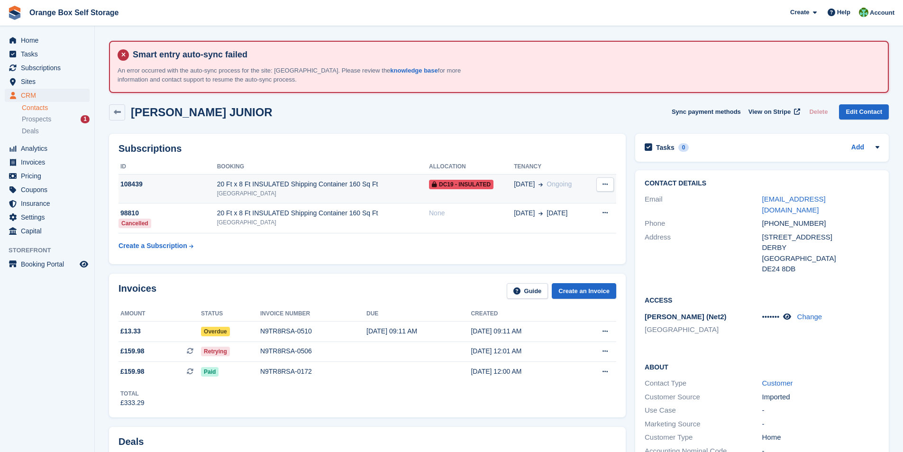
click at [230, 182] on div "20 Ft x 8 Ft INSULATED Shipping Container 160 Sq Ft" at bounding box center [323, 184] width 212 height 10
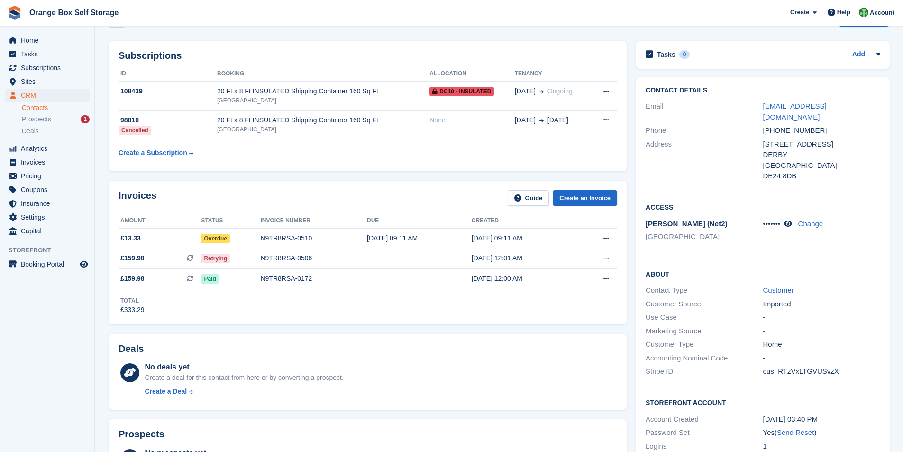
scroll to position [95, 0]
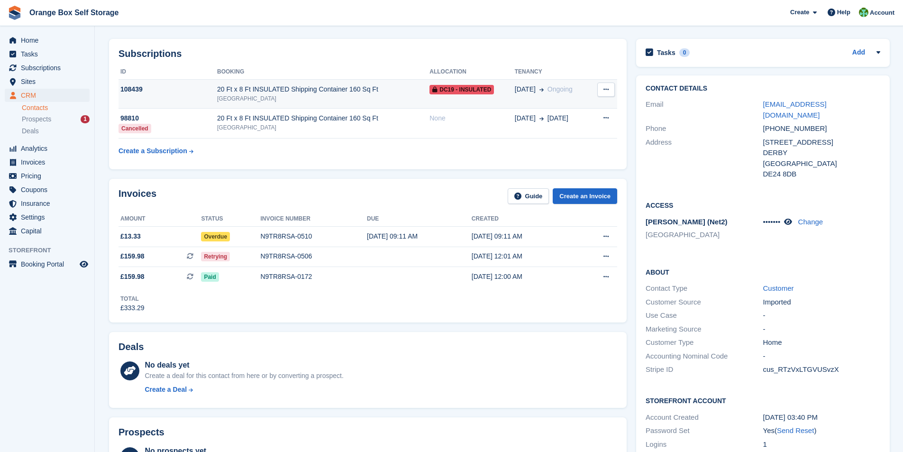
click at [266, 94] on div "20 Ft x 8 Ft INSULATED Shipping Container 160 Sq Ft" at bounding box center [323, 89] width 212 height 10
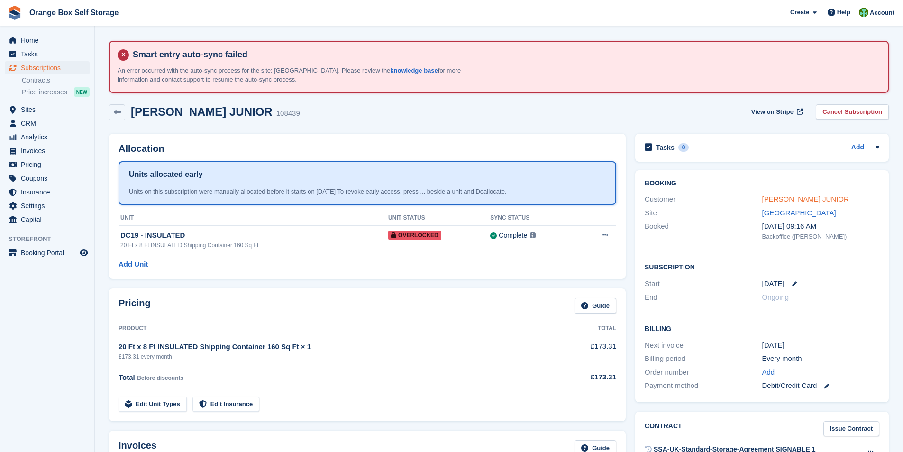
click at [794, 202] on link "LEE Johnson JUNIOR" at bounding box center [805, 199] width 87 height 8
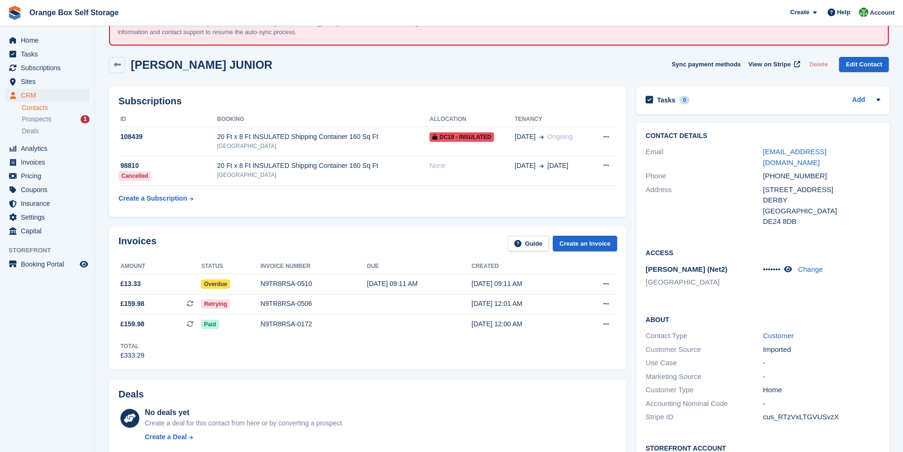
scroll to position [95, 0]
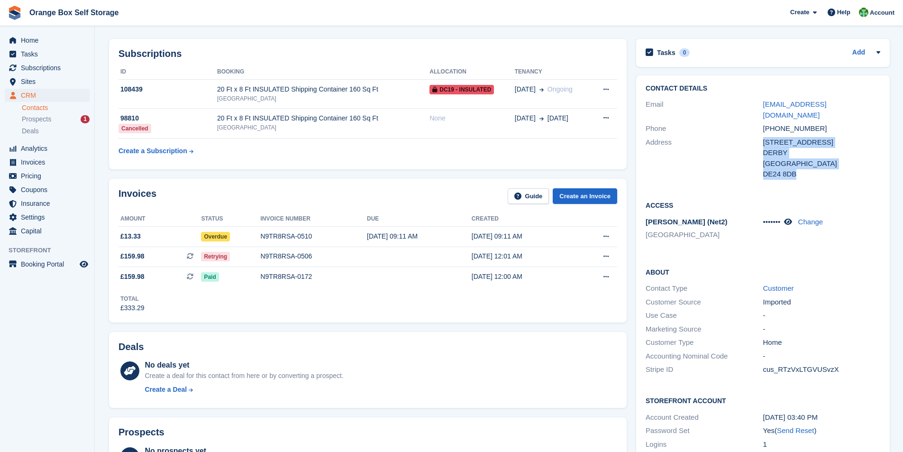
drag, startPoint x: 763, startPoint y: 131, endPoint x: 843, endPoint y: 162, distance: 85.9
click at [843, 162] on div "405 OSMASTON PARK ROAD DERBY United Kingdom DE24 8DB" at bounding box center [821, 158] width 117 height 43
click at [836, 178] on div "Contact Details Email leedavidleejohnson2015@gmail.com Phone +447395498062 Addr…" at bounding box center [763, 132] width 254 height 115
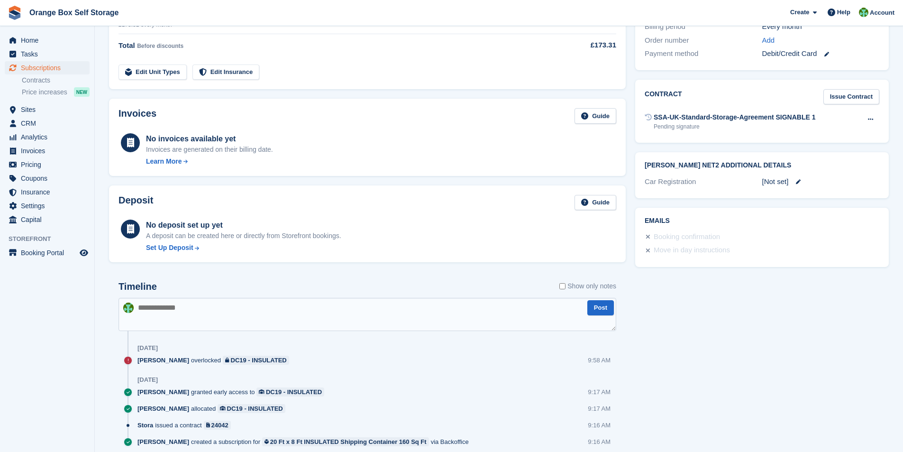
scroll to position [367, 0]
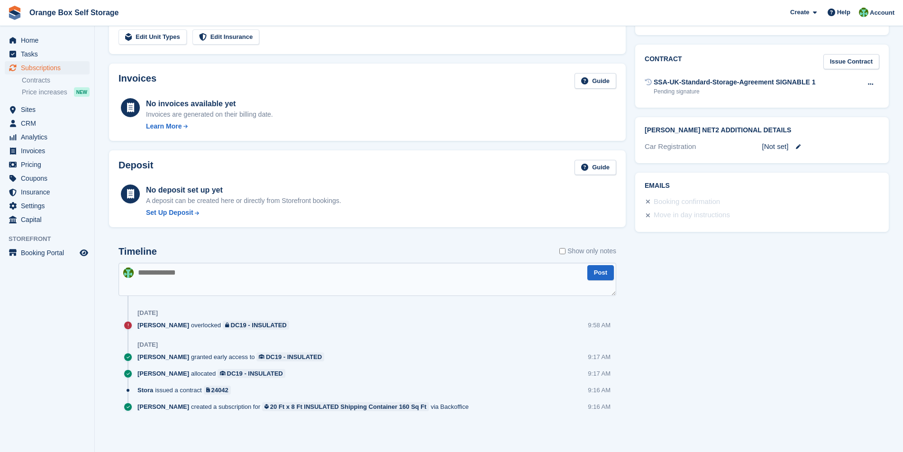
click at [179, 275] on textarea at bounding box center [368, 279] width 498 height 33
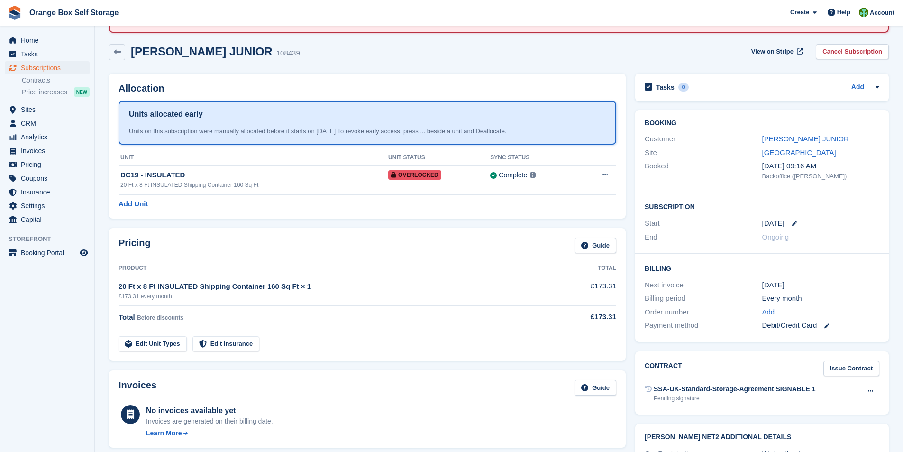
scroll to position [35, 0]
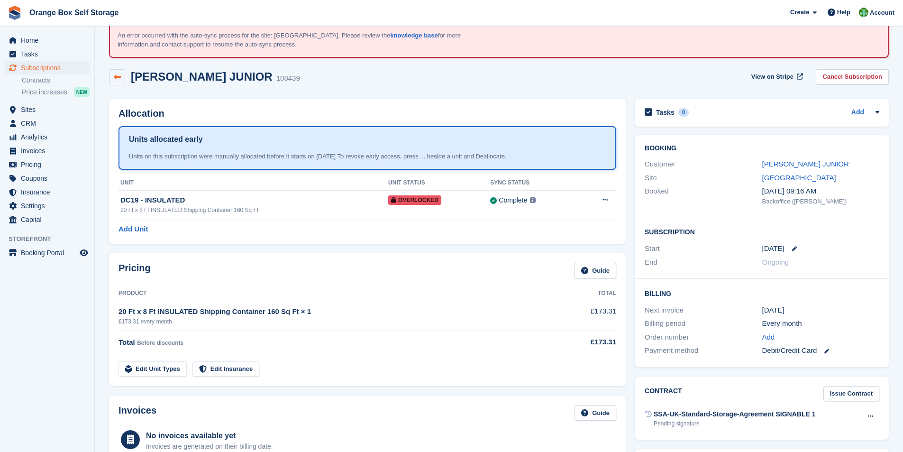
click at [117, 77] on icon at bounding box center [117, 76] width 7 height 7
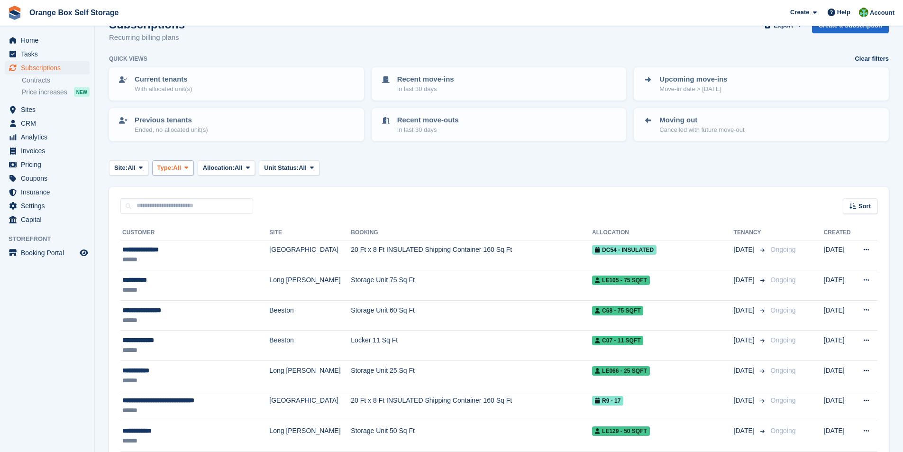
scroll to position [95, 0]
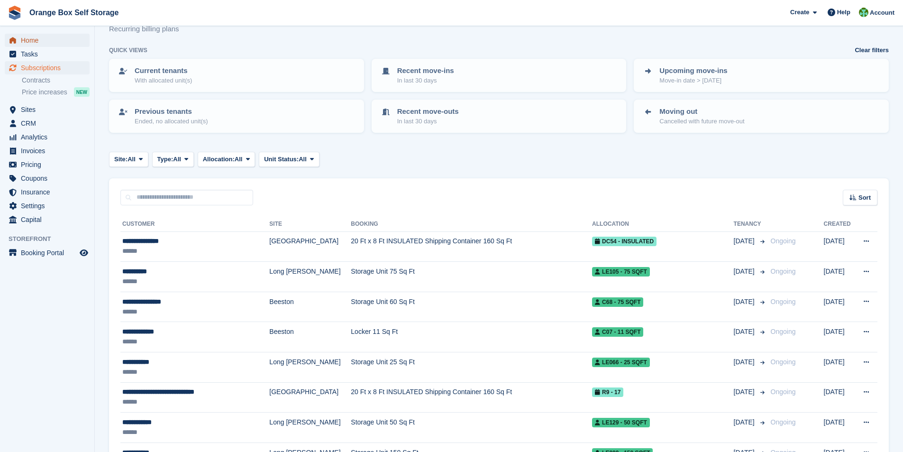
click at [34, 38] on span "Home" at bounding box center [49, 40] width 57 height 13
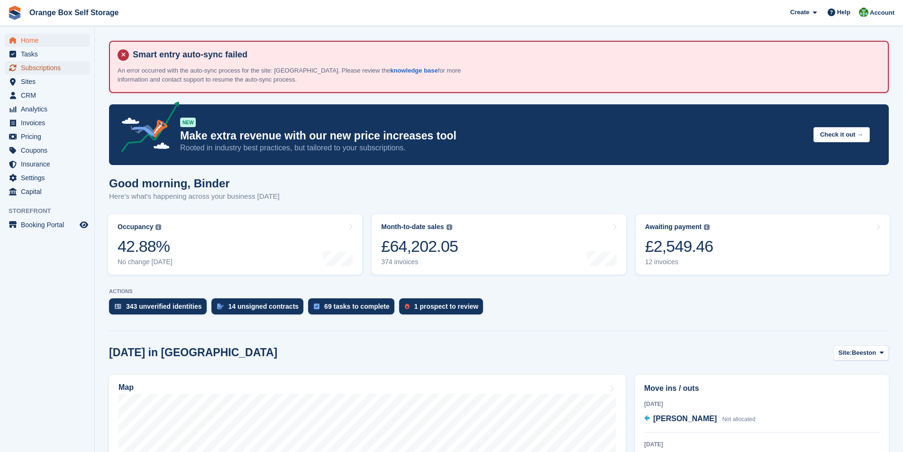
click at [40, 71] on span "Subscriptions" at bounding box center [49, 67] width 57 height 13
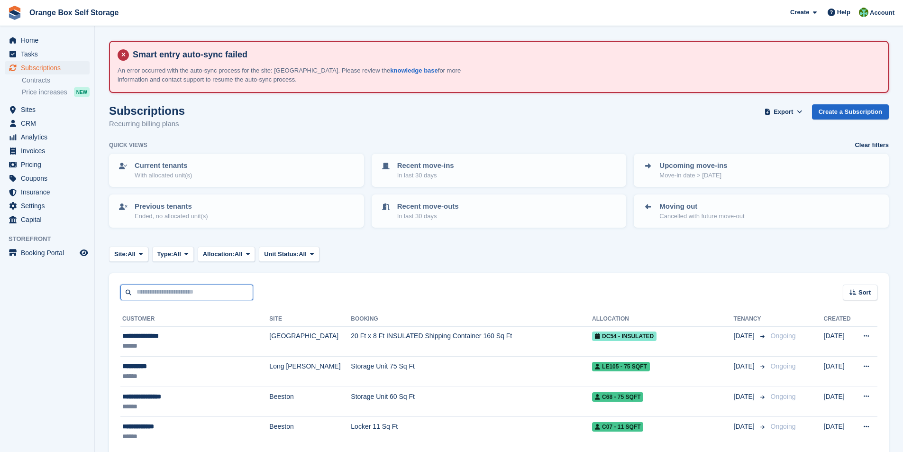
drag, startPoint x: 152, startPoint y: 291, endPoint x: 156, endPoint y: 294, distance: 5.1
click at [152, 291] on input "text" at bounding box center [186, 293] width 133 height 16
type input "***"
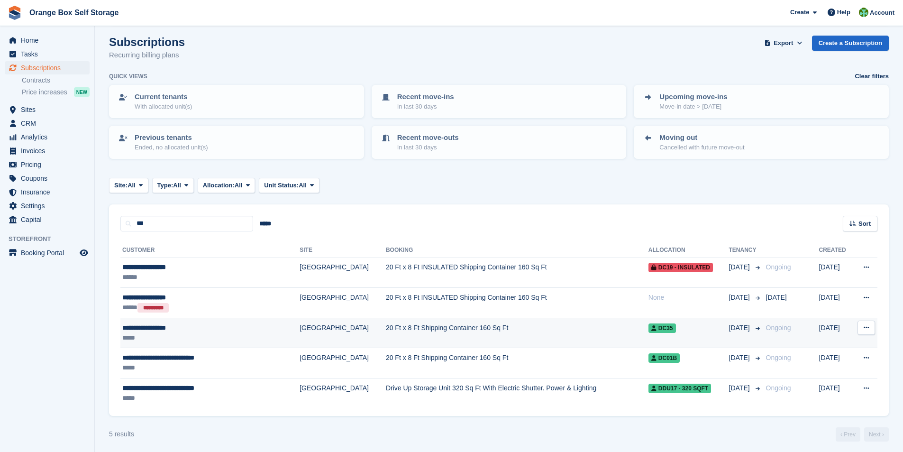
scroll to position [73, 0]
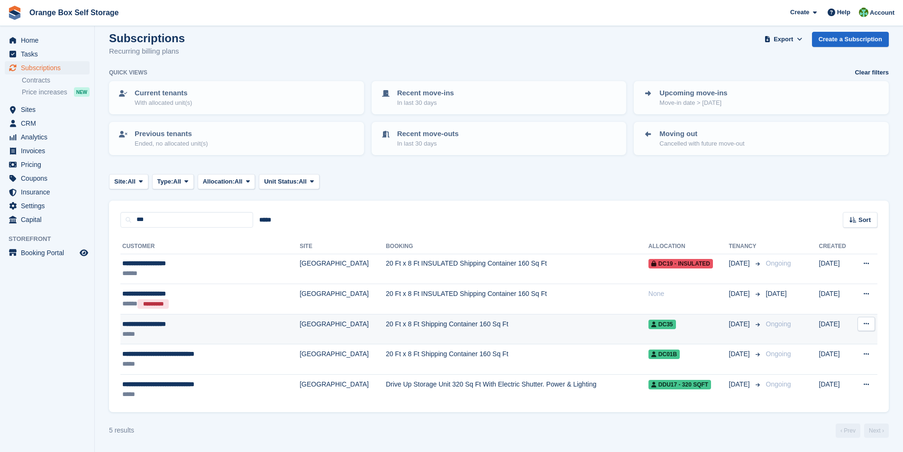
click at [386, 327] on td "20 Ft x 8 Ft Shipping Container 160 Sq Ft" at bounding box center [517, 329] width 263 height 30
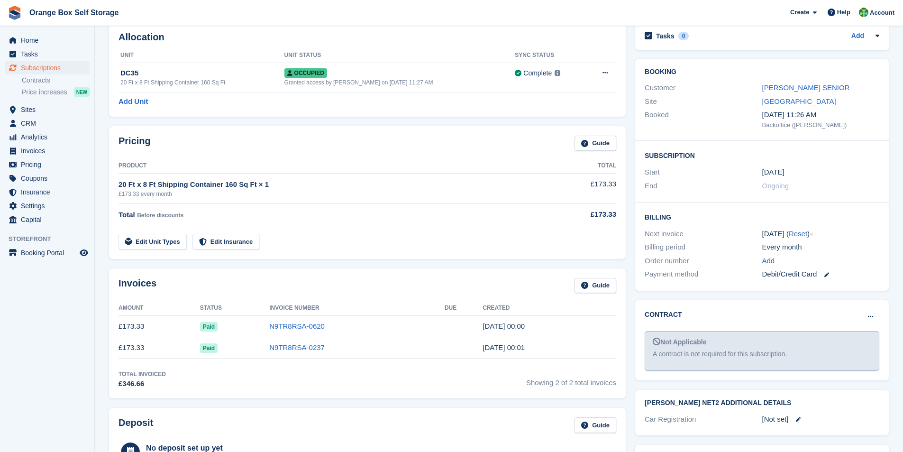
scroll to position [142, 0]
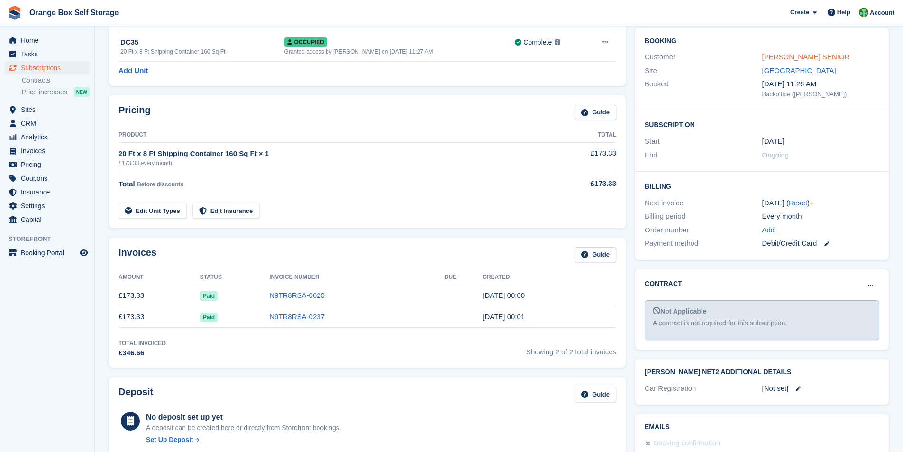
click at [789, 58] on link "[PERSON_NAME] SENIOR" at bounding box center [806, 57] width 88 height 8
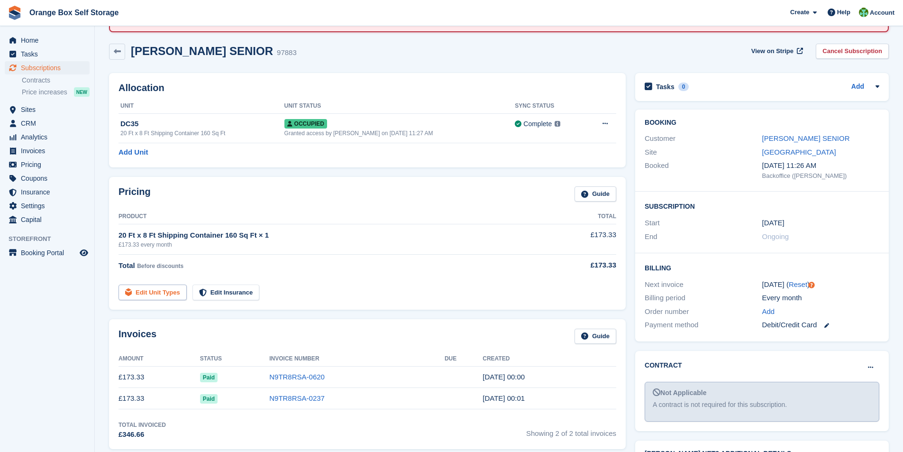
scroll to position [47, 0]
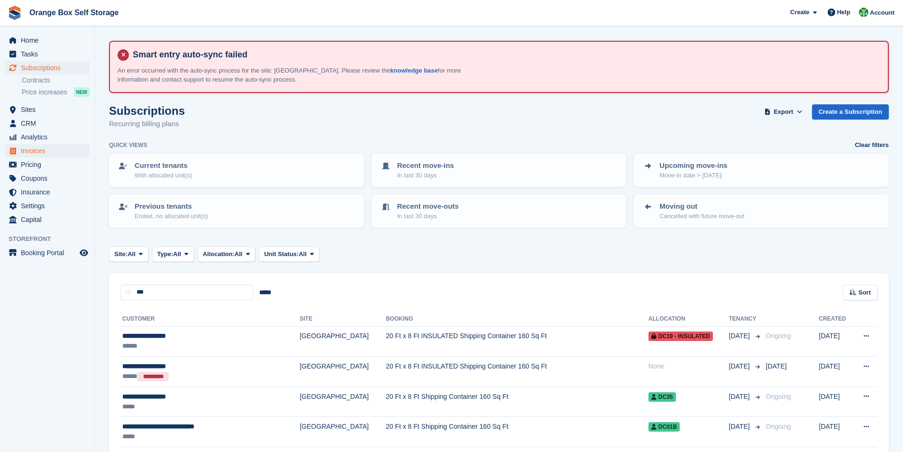
scroll to position [73, 0]
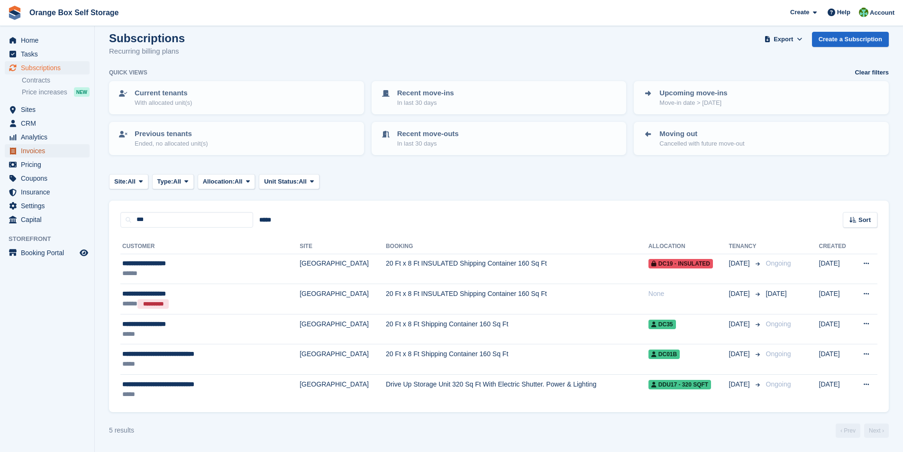
click at [37, 146] on span "Invoices" at bounding box center [49, 150] width 57 height 13
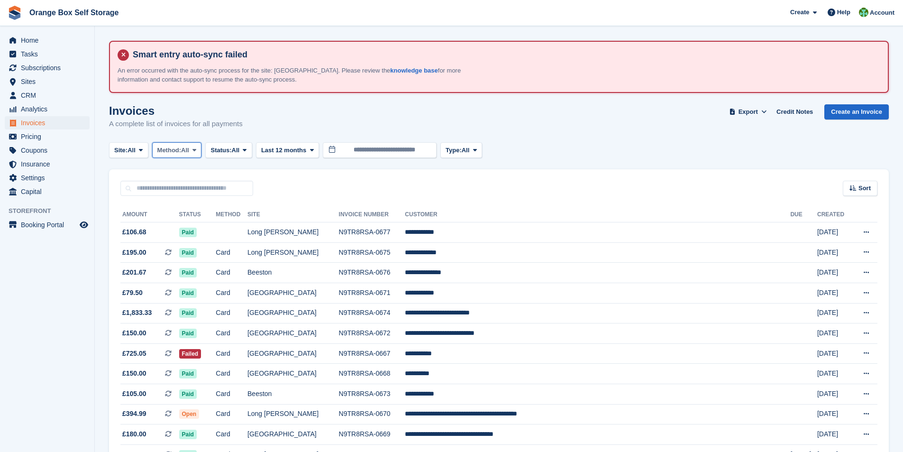
click at [181, 151] on span "Method:" at bounding box center [169, 150] width 24 height 9
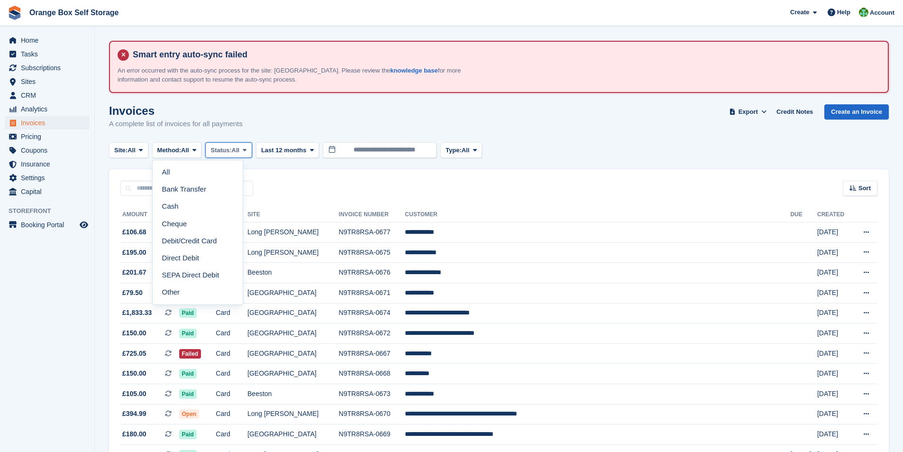
click at [240, 149] on span "All" at bounding box center [236, 150] width 8 height 9
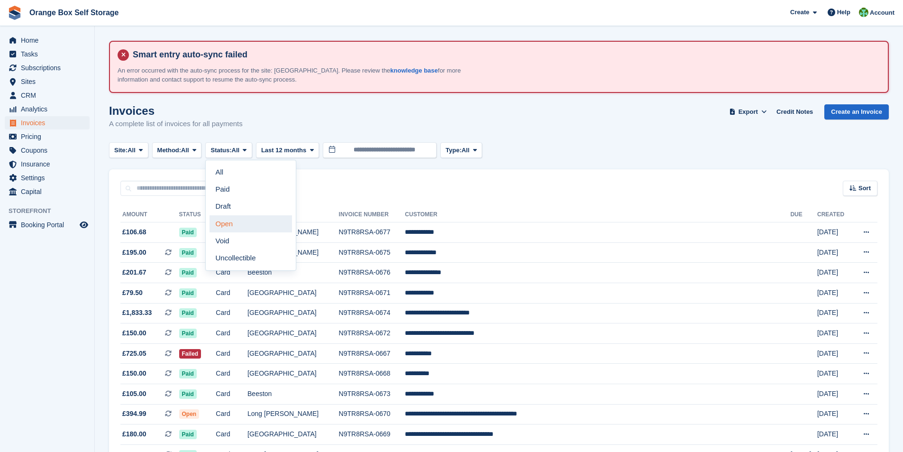
click at [234, 228] on link "Open" at bounding box center [251, 223] width 83 height 17
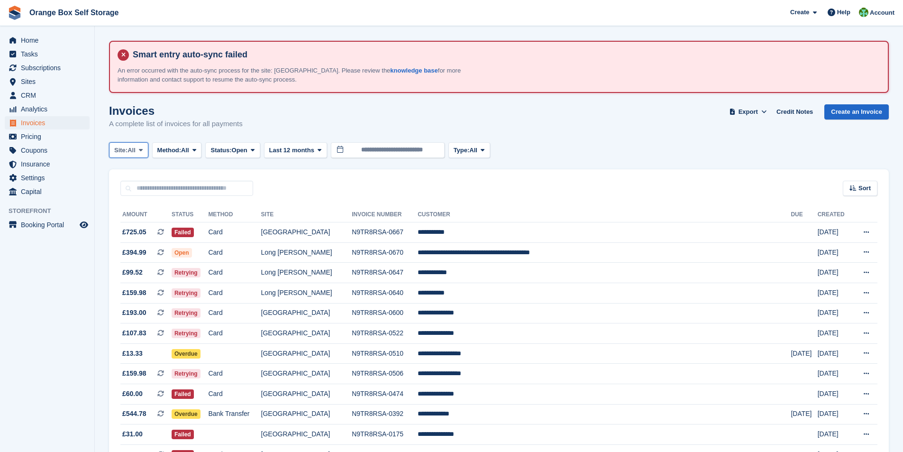
click at [143, 150] on icon at bounding box center [141, 150] width 4 height 6
click at [134, 225] on link "[GEOGRAPHIC_DATA]" at bounding box center [157, 223] width 88 height 17
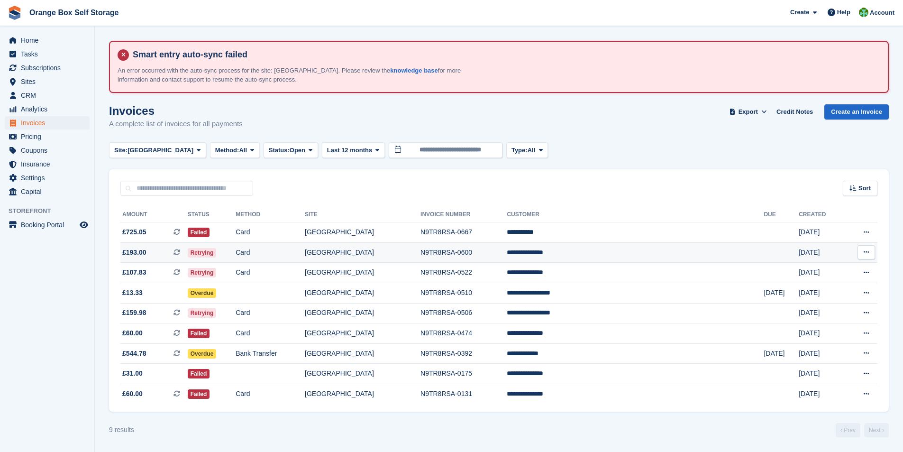
click at [421, 255] on td "[GEOGRAPHIC_DATA]" at bounding box center [363, 252] width 116 height 20
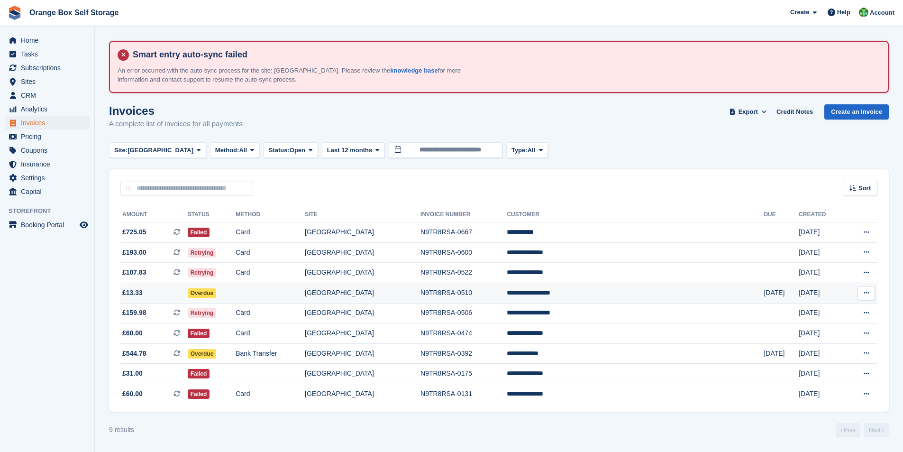
click at [604, 294] on td "**********" at bounding box center [635, 293] width 257 height 20
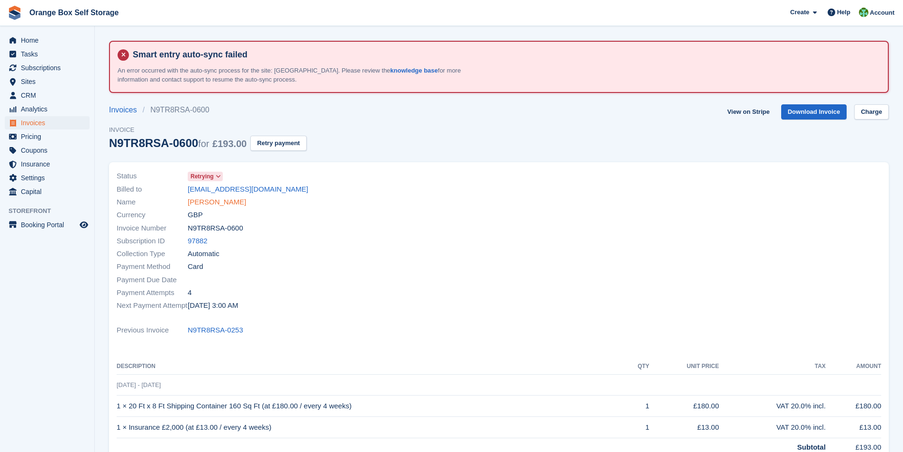
click at [206, 205] on link "[PERSON_NAME]" at bounding box center [217, 202] width 58 height 11
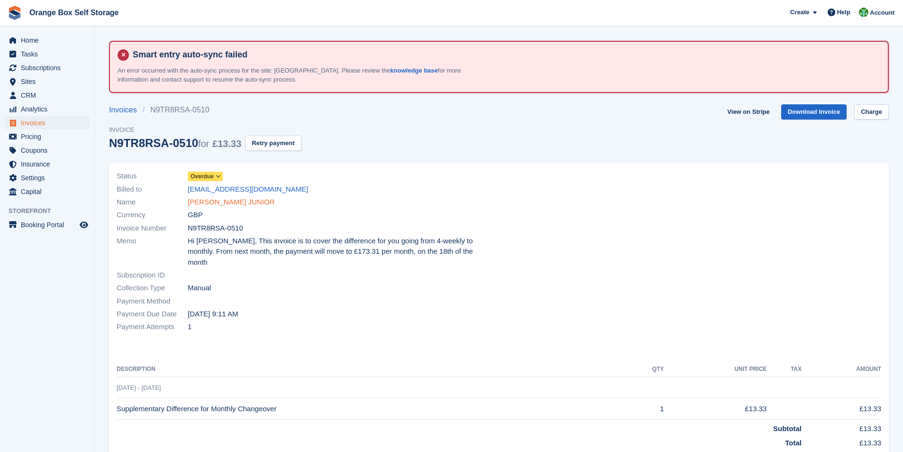
click at [225, 203] on link "[PERSON_NAME] JUNIOR" at bounding box center [231, 202] width 87 height 11
click at [229, 202] on link "[PERSON_NAME] JUNIOR" at bounding box center [231, 202] width 87 height 11
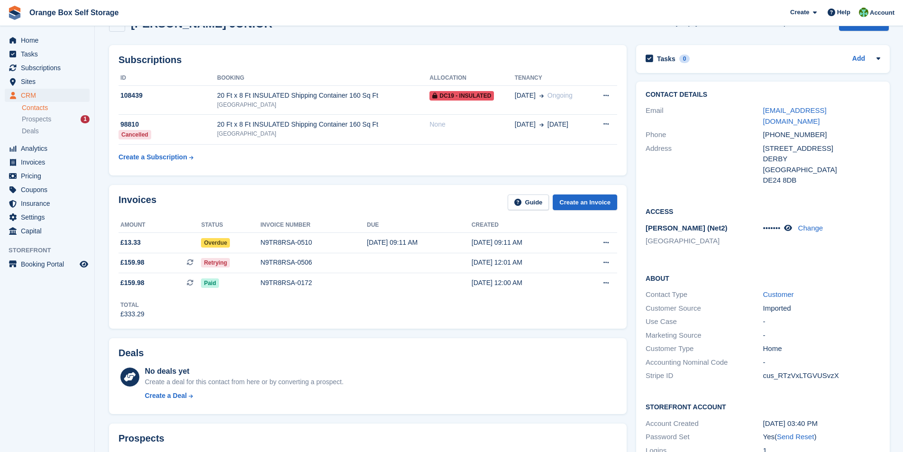
scroll to position [95, 0]
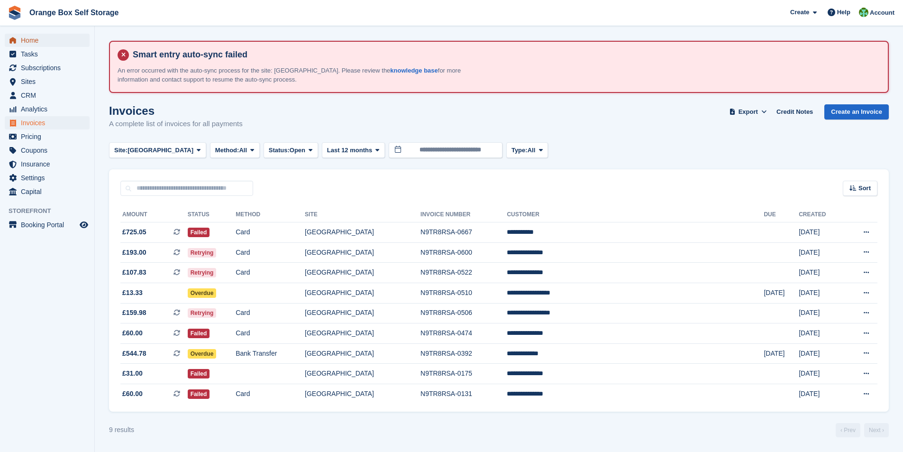
click at [22, 42] on span "Home" at bounding box center [49, 40] width 57 height 13
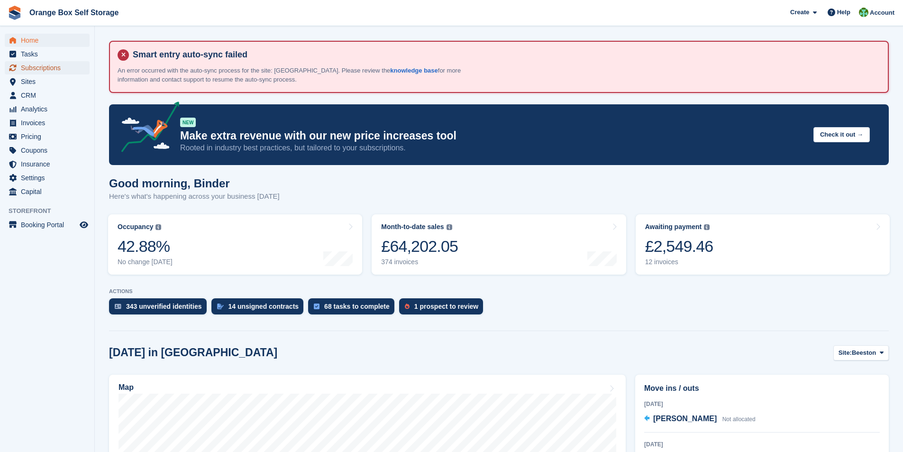
drag, startPoint x: 29, startPoint y: 66, endPoint x: 132, endPoint y: 107, distance: 110.2
click at [29, 66] on span "Subscriptions" at bounding box center [49, 67] width 57 height 13
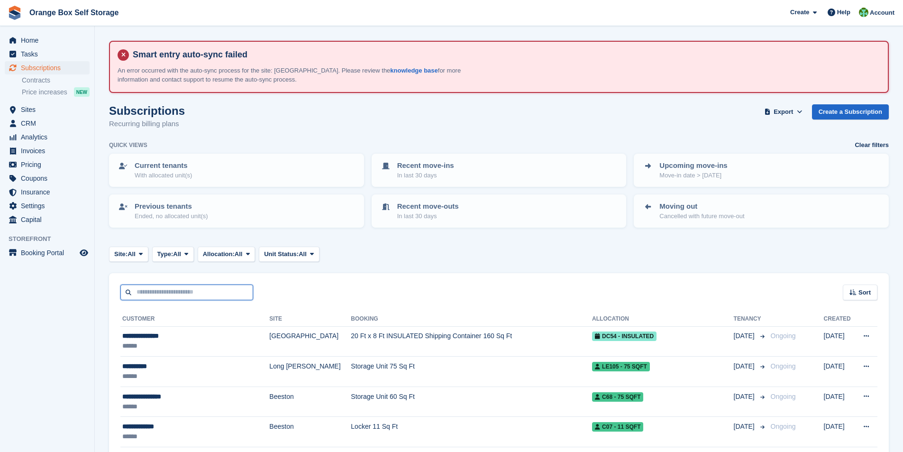
click at [156, 292] on input "text" at bounding box center [186, 293] width 133 height 16
type input "******"
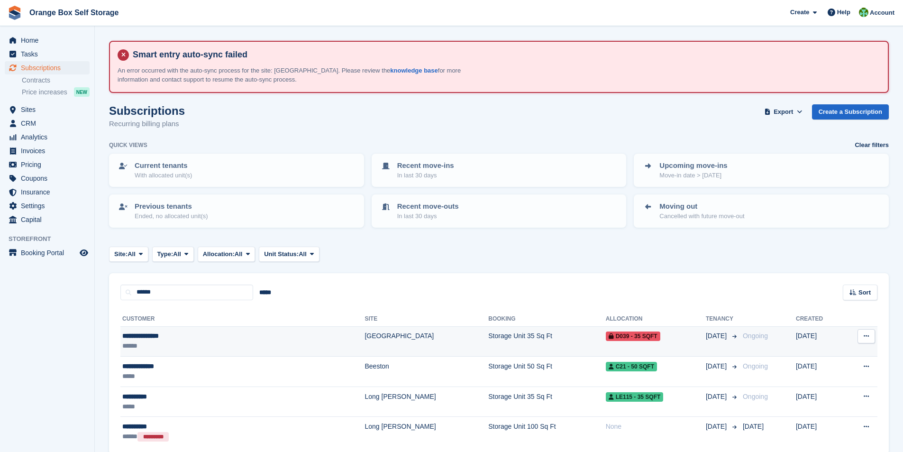
click at [145, 334] on div "**********" at bounding box center [191, 336] width 139 height 10
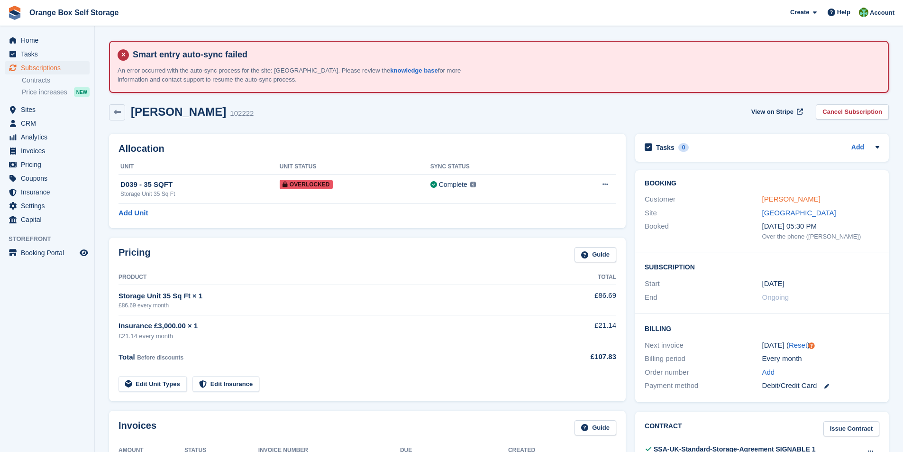
click at [781, 201] on link "[PERSON_NAME]" at bounding box center [791, 199] width 58 height 8
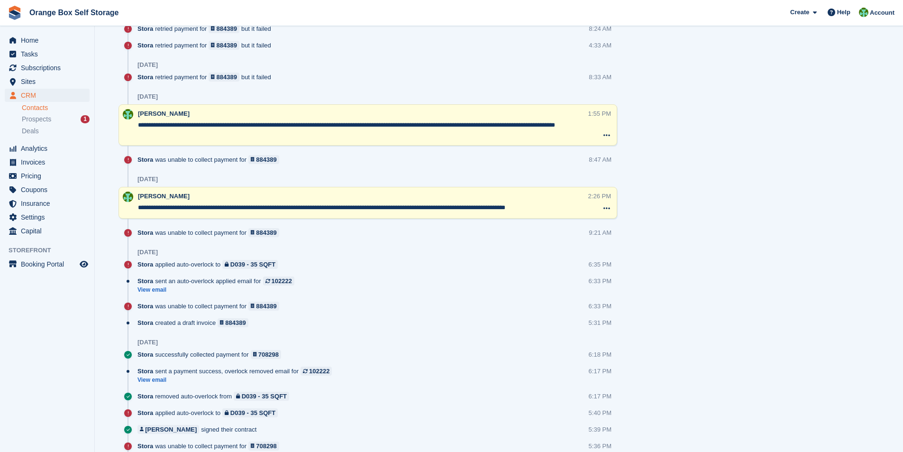
scroll to position [948, 0]
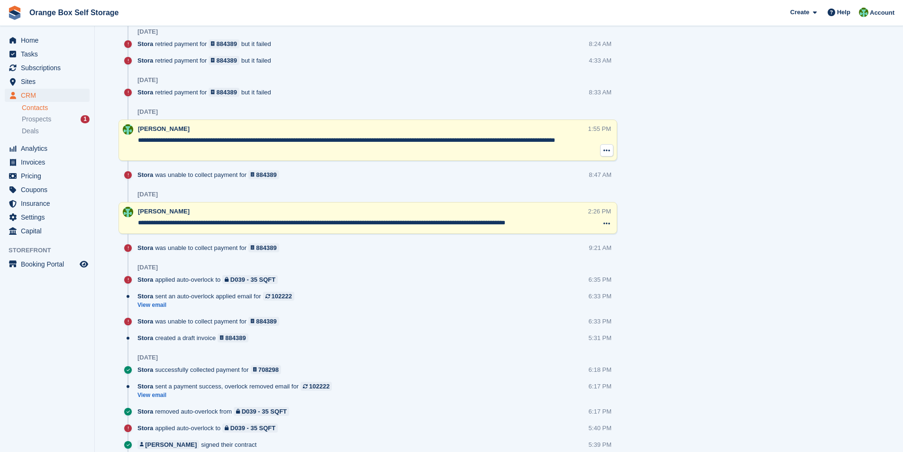
drag, startPoint x: 138, startPoint y: 139, endPoint x: 607, endPoint y: 147, distance: 469.0
click at [607, 147] on div "**********" at bounding box center [377, 140] width 479 height 32
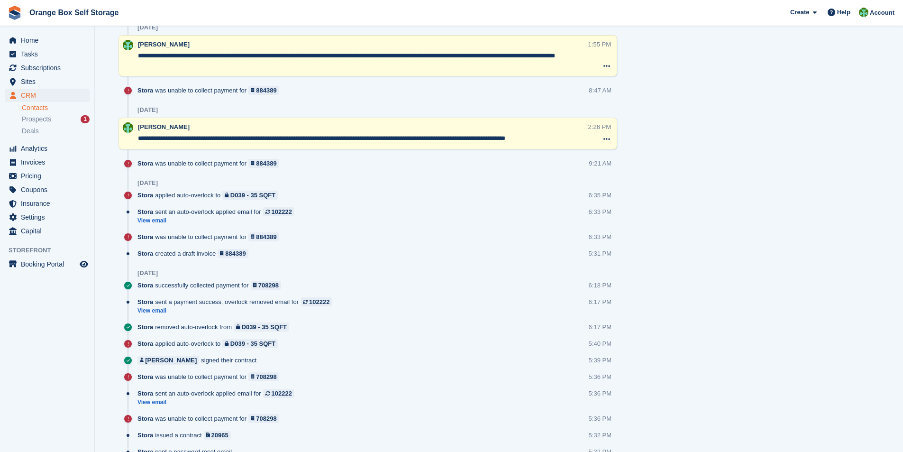
scroll to position [996, 0]
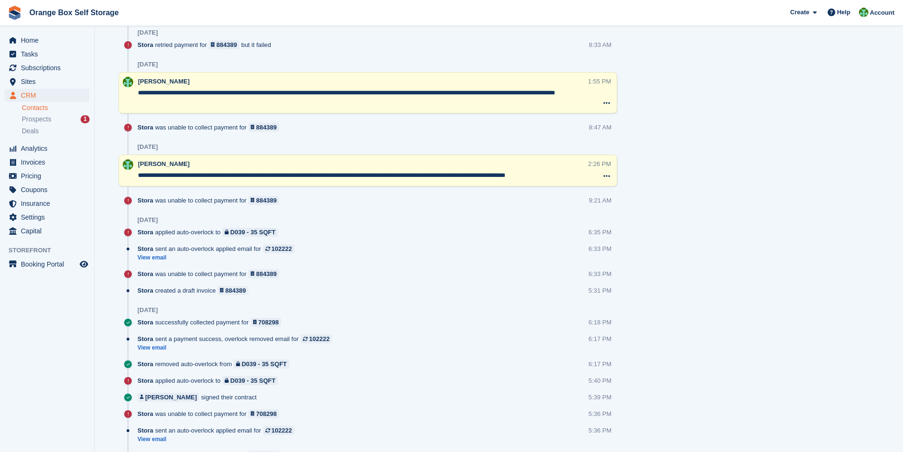
click at [415, 284] on div "Stora was unable to collect payment for 884389 6:33 PM" at bounding box center [378, 277] width 480 height 17
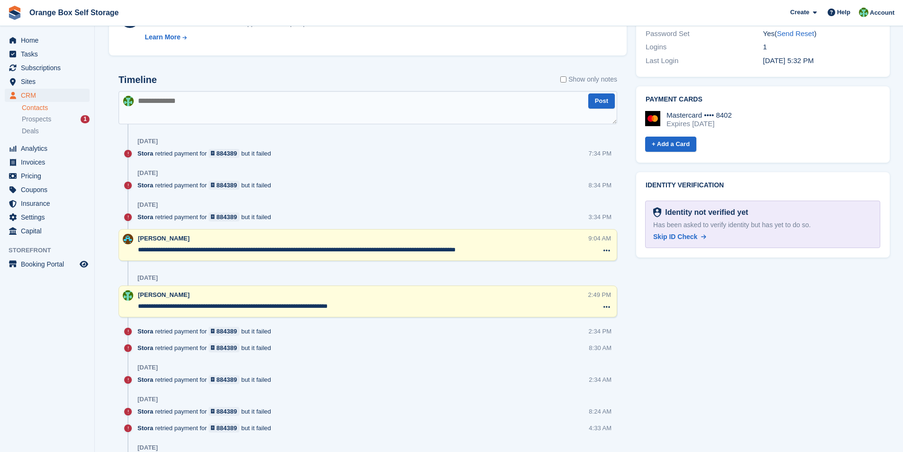
scroll to position [569, 0]
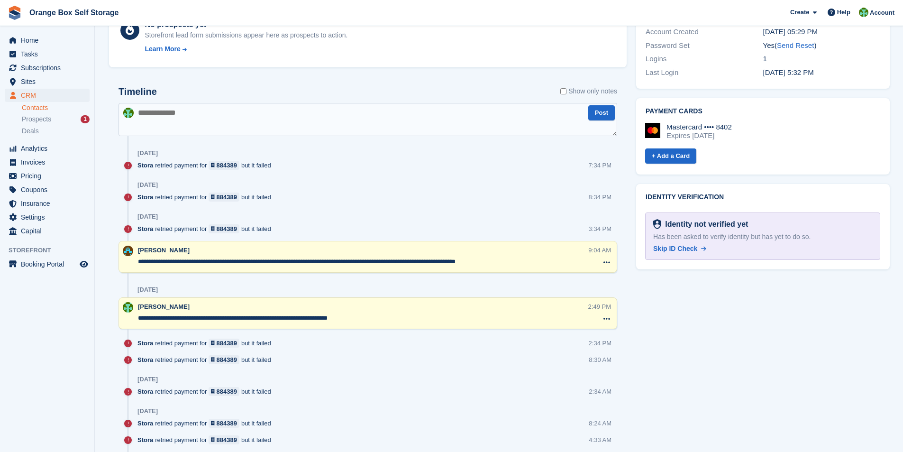
drag, startPoint x: 519, startPoint y: 260, endPoint x: 137, endPoint y: 261, distance: 382.2
click at [137, 261] on div "**********" at bounding box center [368, 257] width 499 height 32
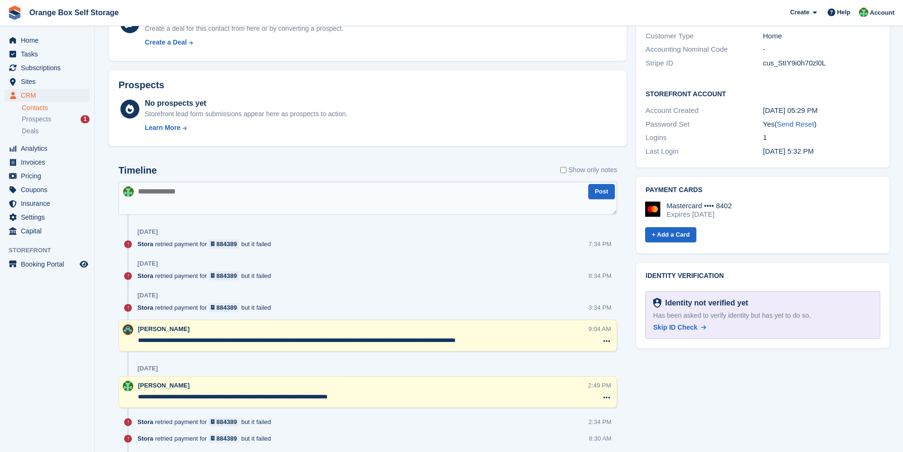
scroll to position [427, 0]
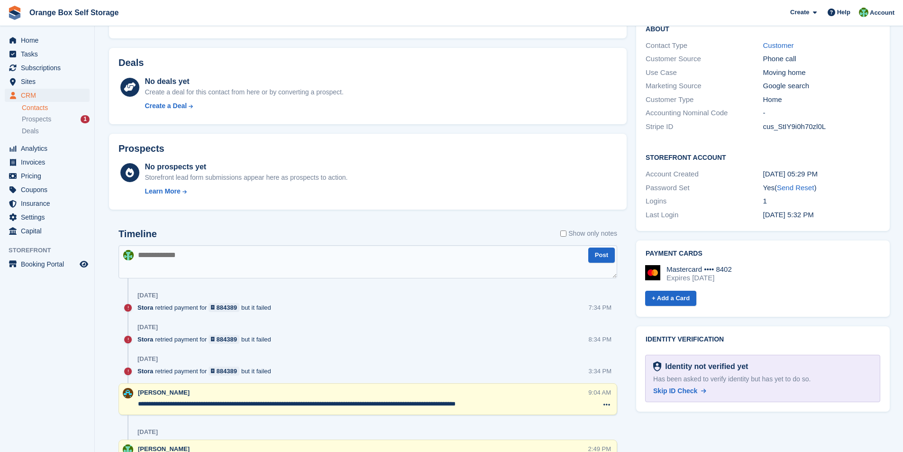
click at [323, 265] on textarea at bounding box center [368, 261] width 499 height 33
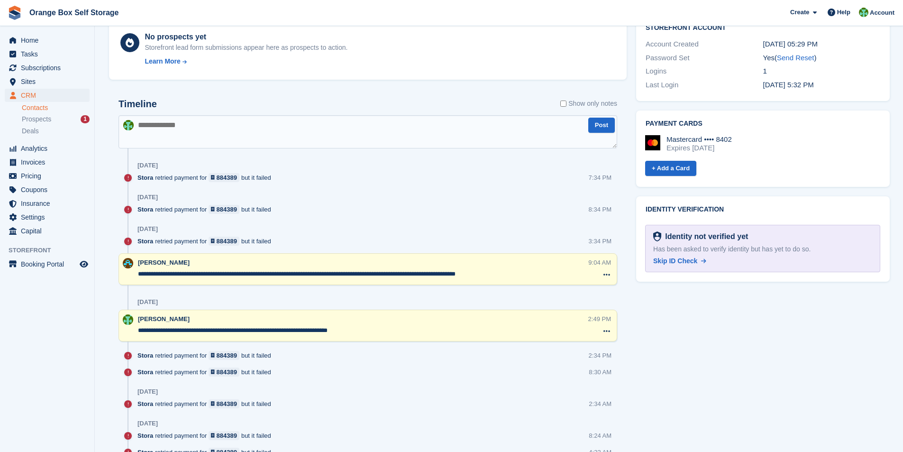
scroll to position [569, 0]
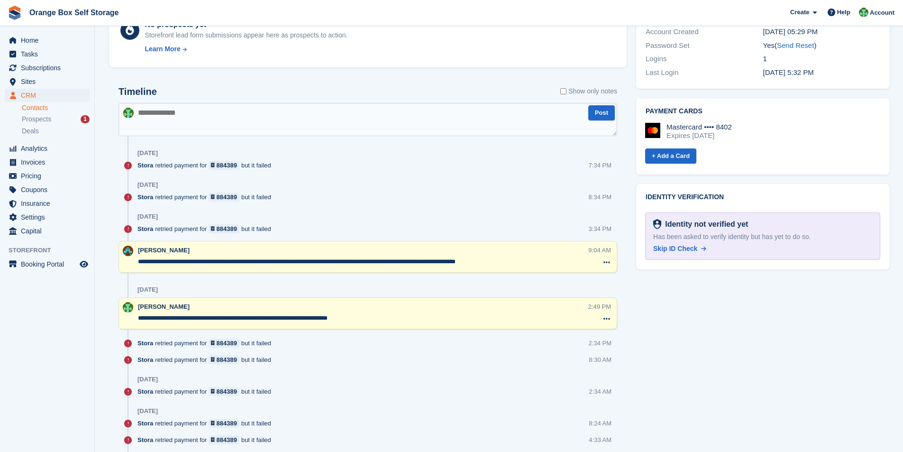
drag, startPoint x: 516, startPoint y: 262, endPoint x: 138, endPoint y: 248, distance: 379.1
click at [138, 248] on div "**********" at bounding box center [368, 257] width 499 height 32
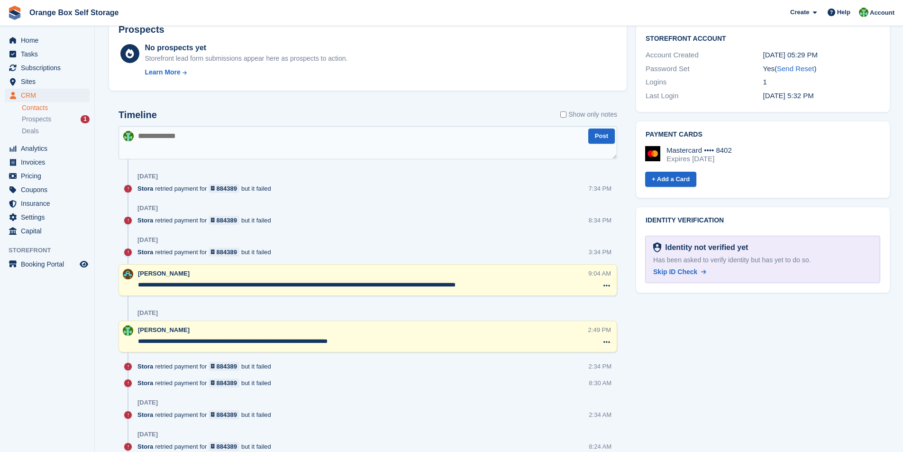
scroll to position [522, 0]
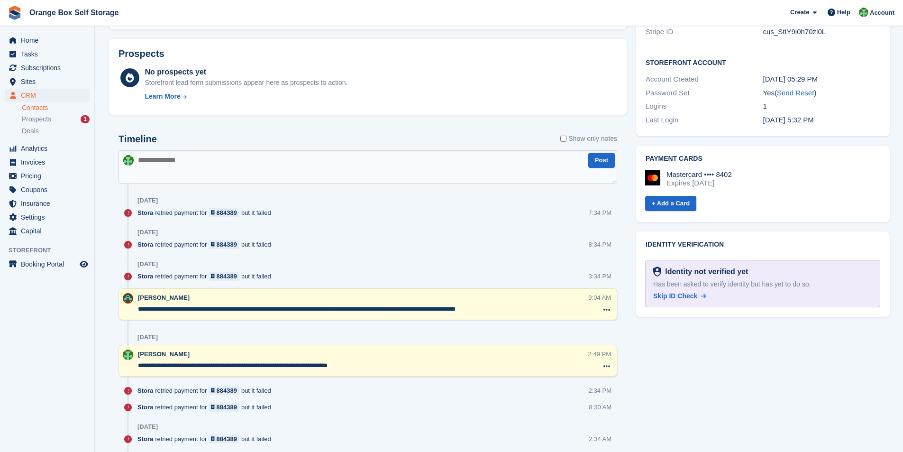
click at [244, 172] on textarea at bounding box center [368, 166] width 499 height 33
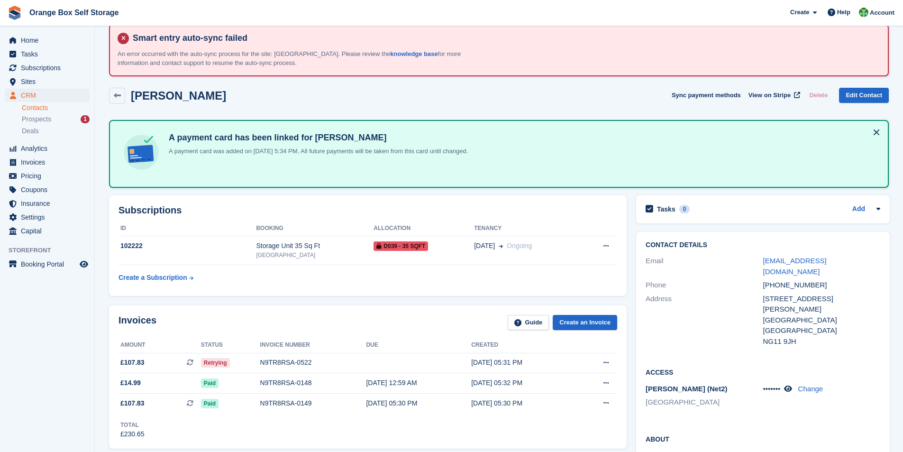
scroll to position [0, 0]
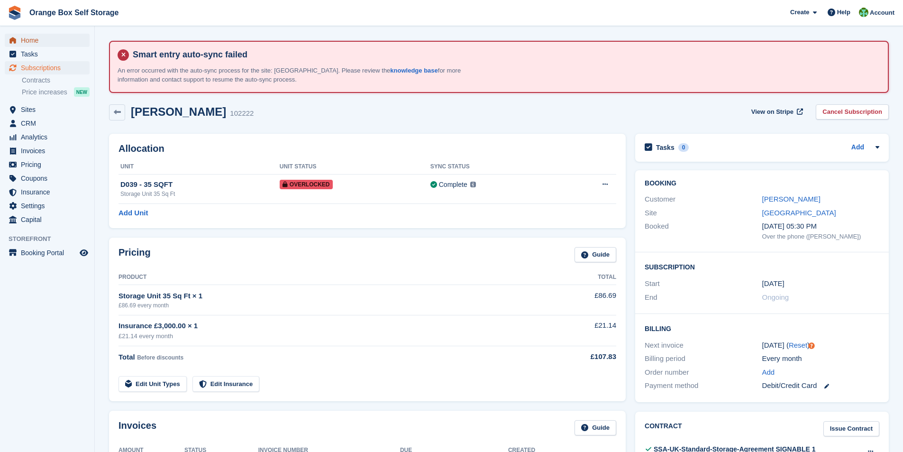
click at [34, 38] on span "Home" at bounding box center [49, 40] width 57 height 13
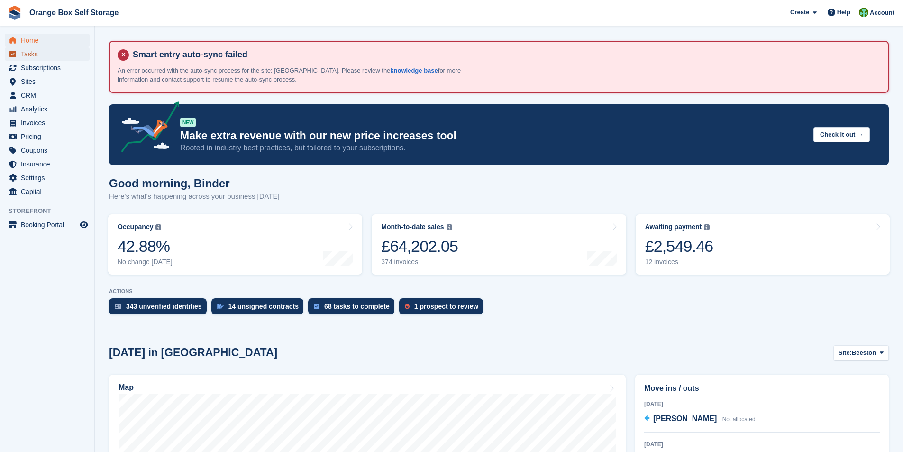
click at [27, 55] on span "Tasks" at bounding box center [49, 53] width 57 height 13
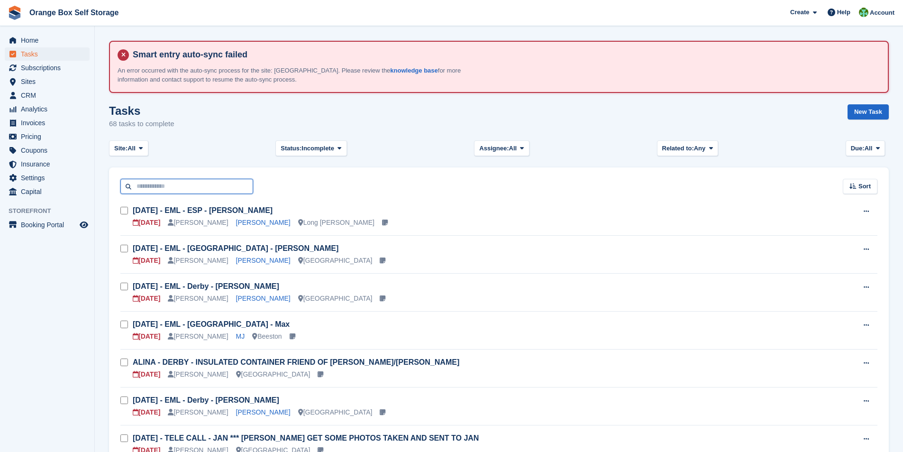
click at [148, 182] on input "text" at bounding box center [186, 187] width 133 height 16
type input "**********"
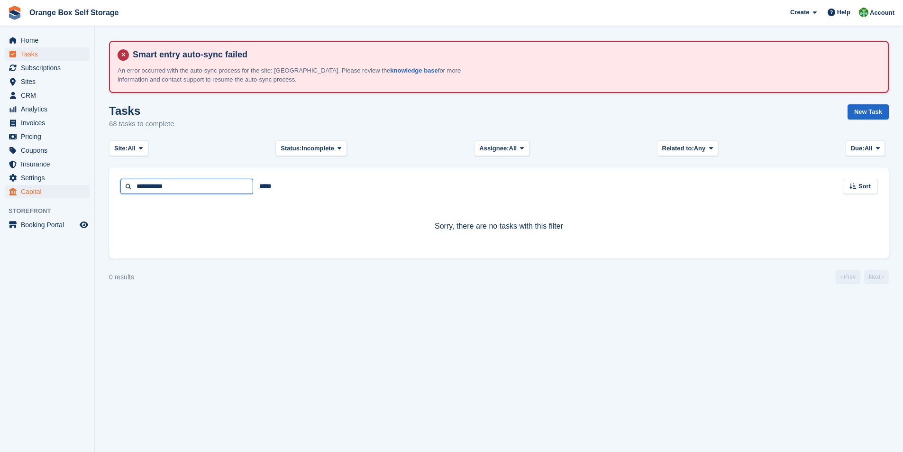
drag, startPoint x: 178, startPoint y: 190, endPoint x: 55, endPoint y: 190, distance: 122.8
click at [73, 193] on div "Home Tasks Subscriptions Subscriptions Subscriptions Contracts Price increases …" at bounding box center [451, 226] width 903 height 452
type input "****"
drag, startPoint x: 154, startPoint y: 186, endPoint x: 101, endPoint y: 193, distance: 53.6
click at [101, 194] on section "Smart entry auto-sync failed An error occurred with the auto-sync process for t…" at bounding box center [499, 226] width 808 height 452
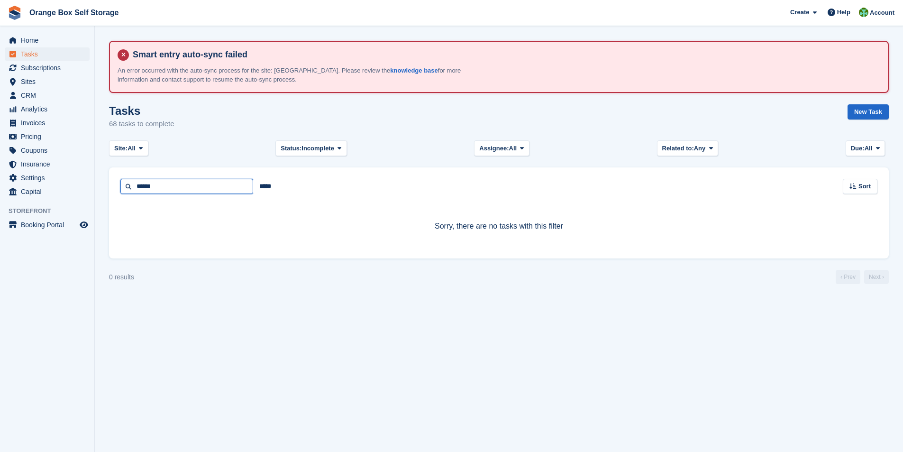
type input "******"
click at [34, 97] on span "CRM" at bounding box center [49, 95] width 57 height 13
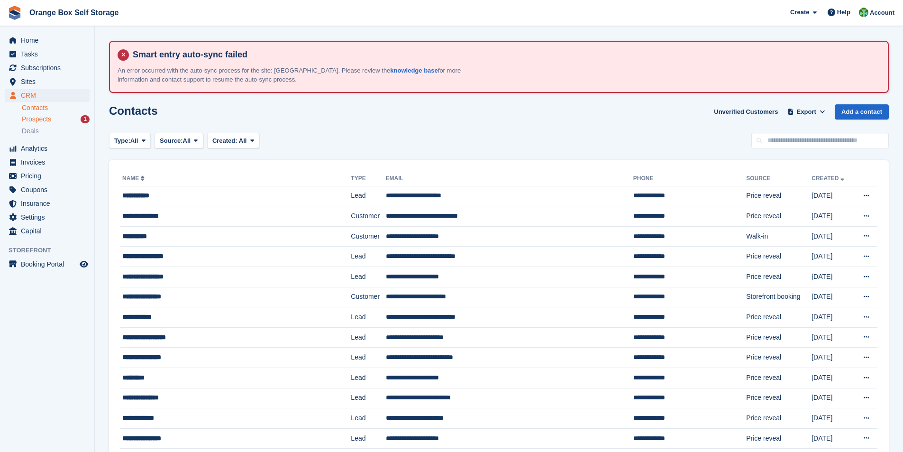
click at [40, 120] on span "Prospects" at bounding box center [36, 119] width 29 height 9
click at [28, 42] on span "Home" at bounding box center [49, 40] width 57 height 13
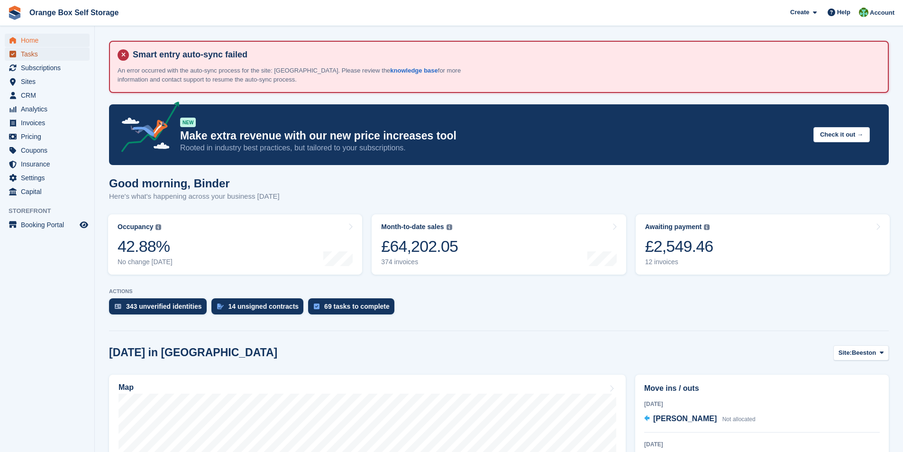
click at [28, 56] on span "Tasks" at bounding box center [49, 53] width 57 height 13
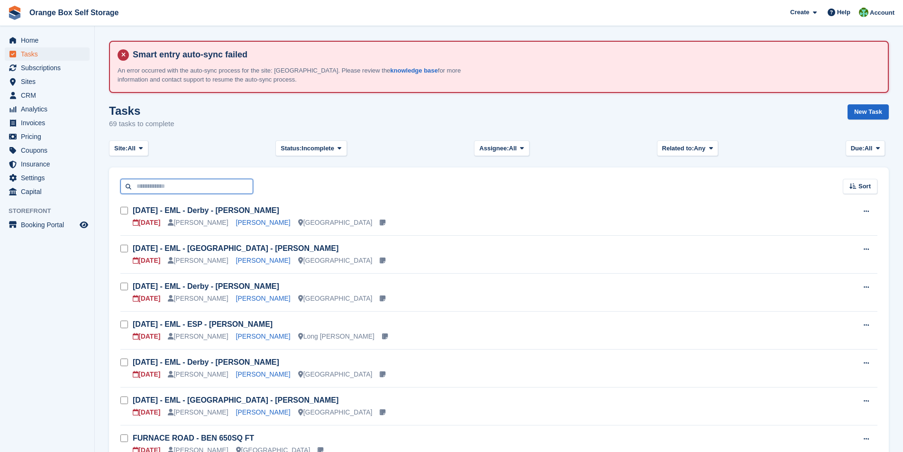
click at [151, 188] on input "text" at bounding box center [186, 187] width 133 height 16
type input "******"
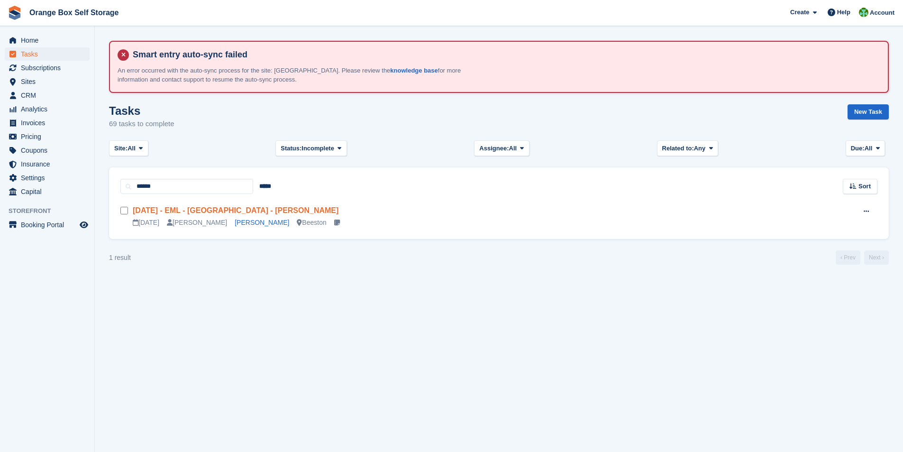
click at [217, 209] on link "[DATE] - EML - [GEOGRAPHIC_DATA] - [PERSON_NAME]" at bounding box center [236, 210] width 206 height 8
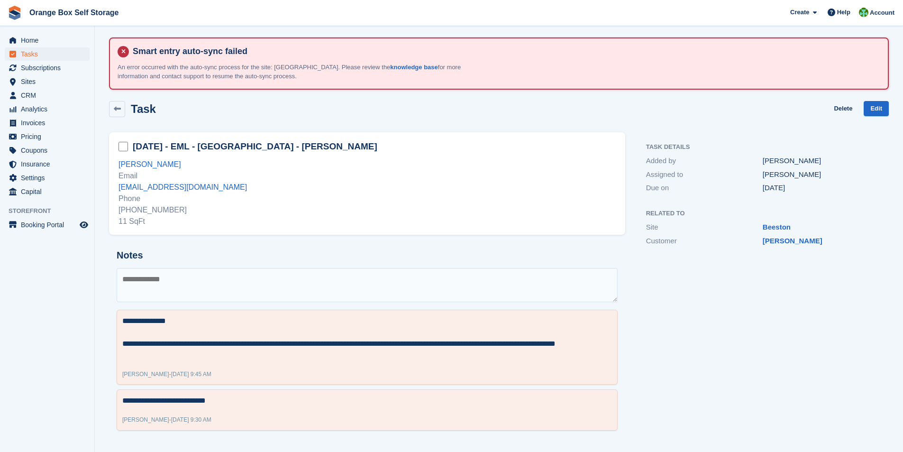
scroll to position [4, 0]
click at [876, 107] on link "Edit" at bounding box center [876, 109] width 25 height 16
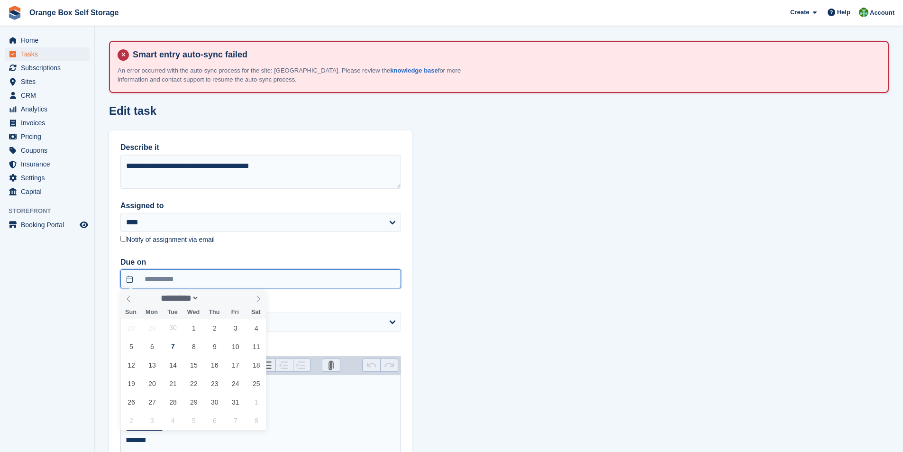
click at [185, 272] on input "**********" at bounding box center [260, 278] width 281 height 19
click at [234, 330] on span "3" at bounding box center [235, 328] width 18 height 18
type input "**********"
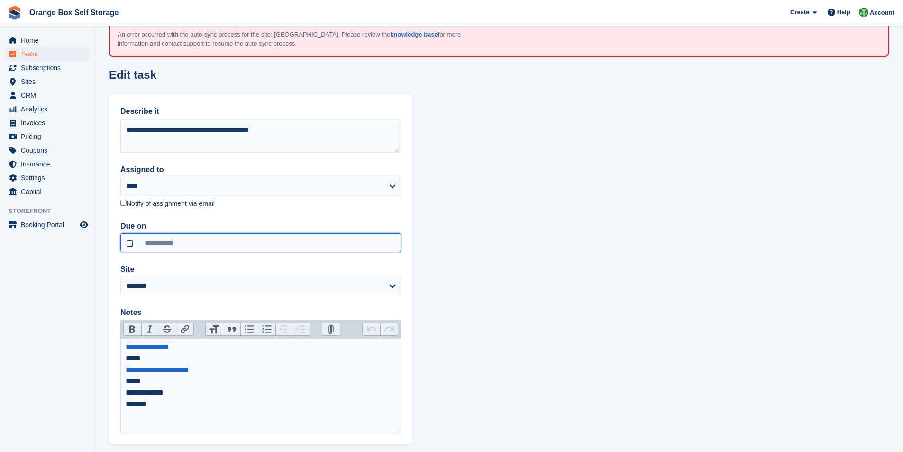
scroll to position [84, 0]
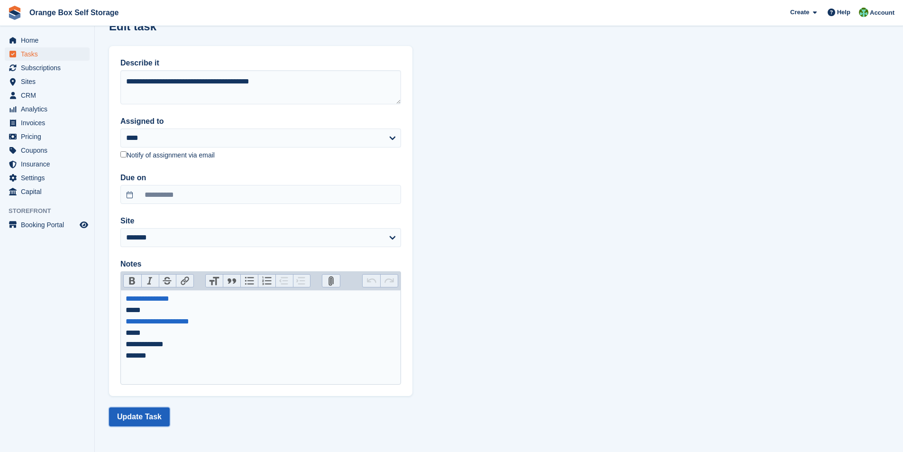
click at [125, 418] on button "Update Task" at bounding box center [139, 416] width 61 height 19
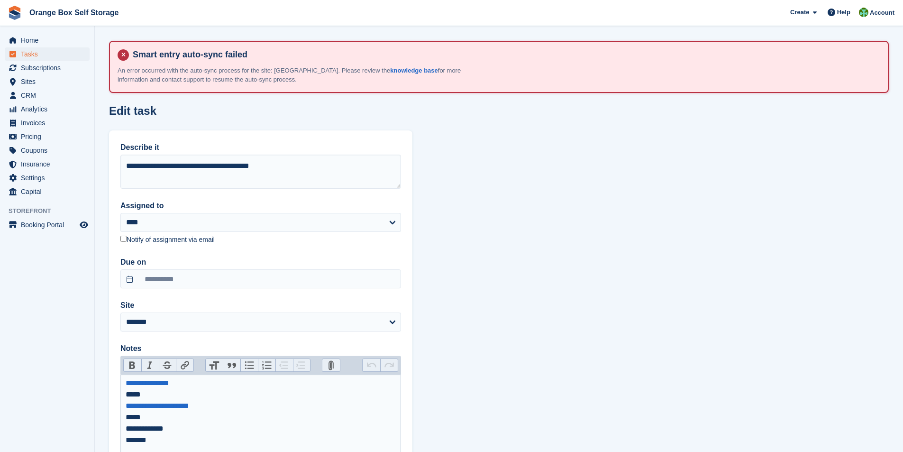
scroll to position [84, 0]
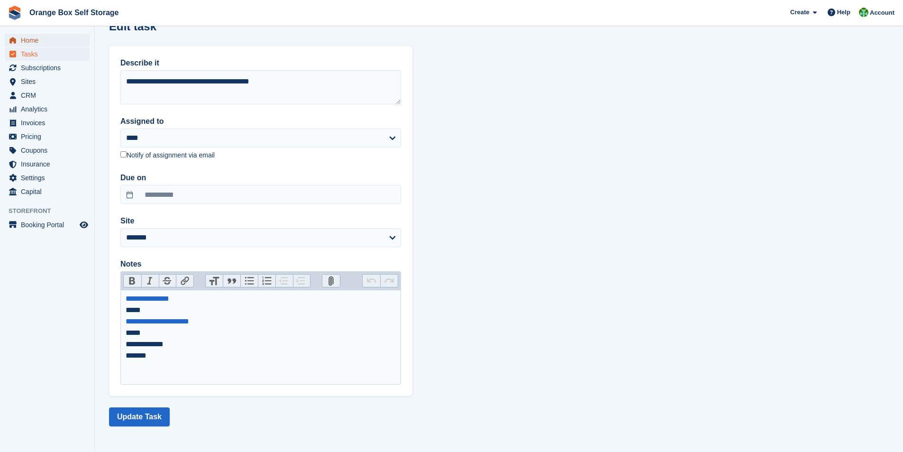
click at [31, 40] on span "Home" at bounding box center [49, 40] width 57 height 13
